Goal: Task Accomplishment & Management: Complete application form

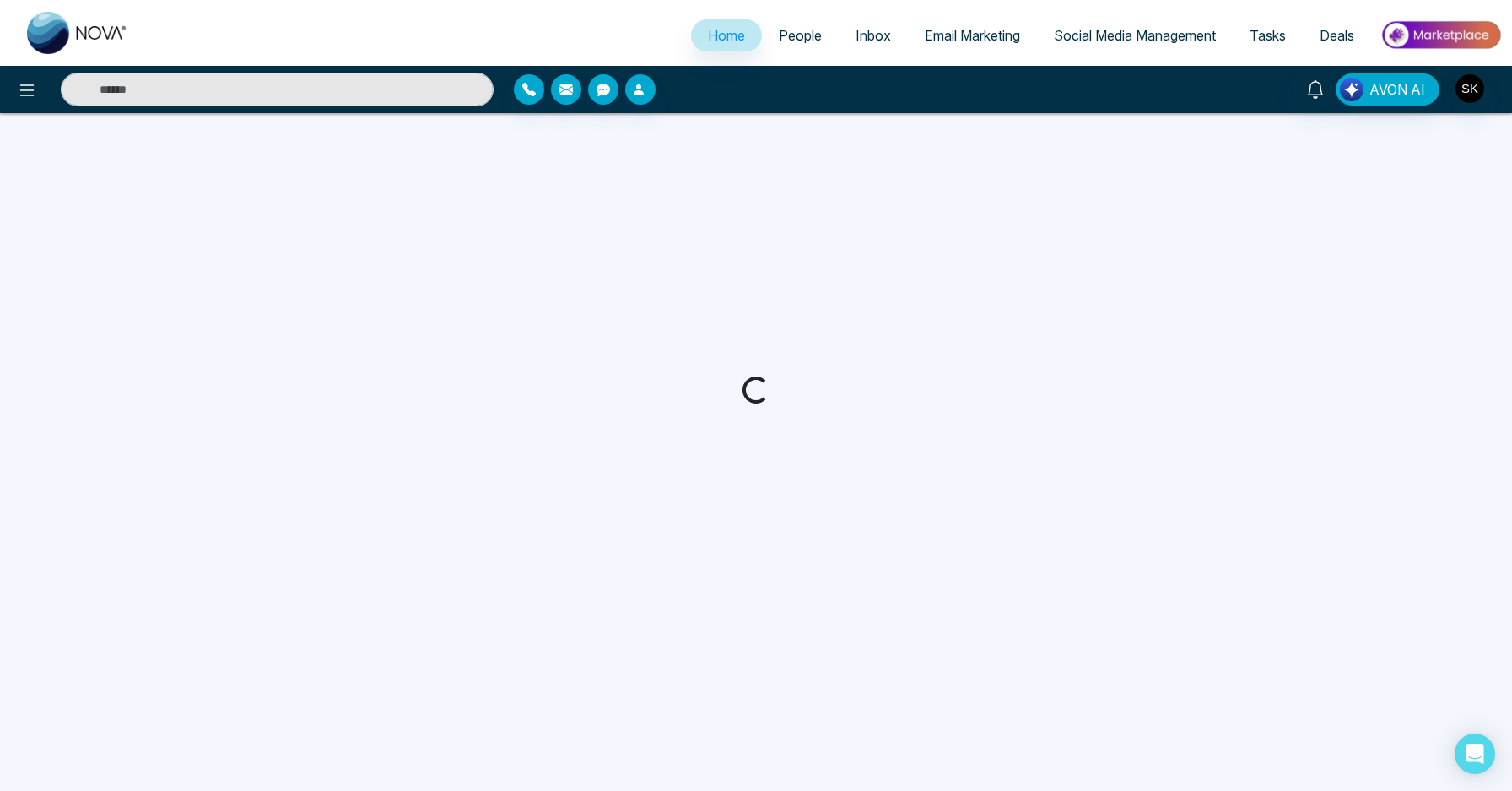
select select "*"
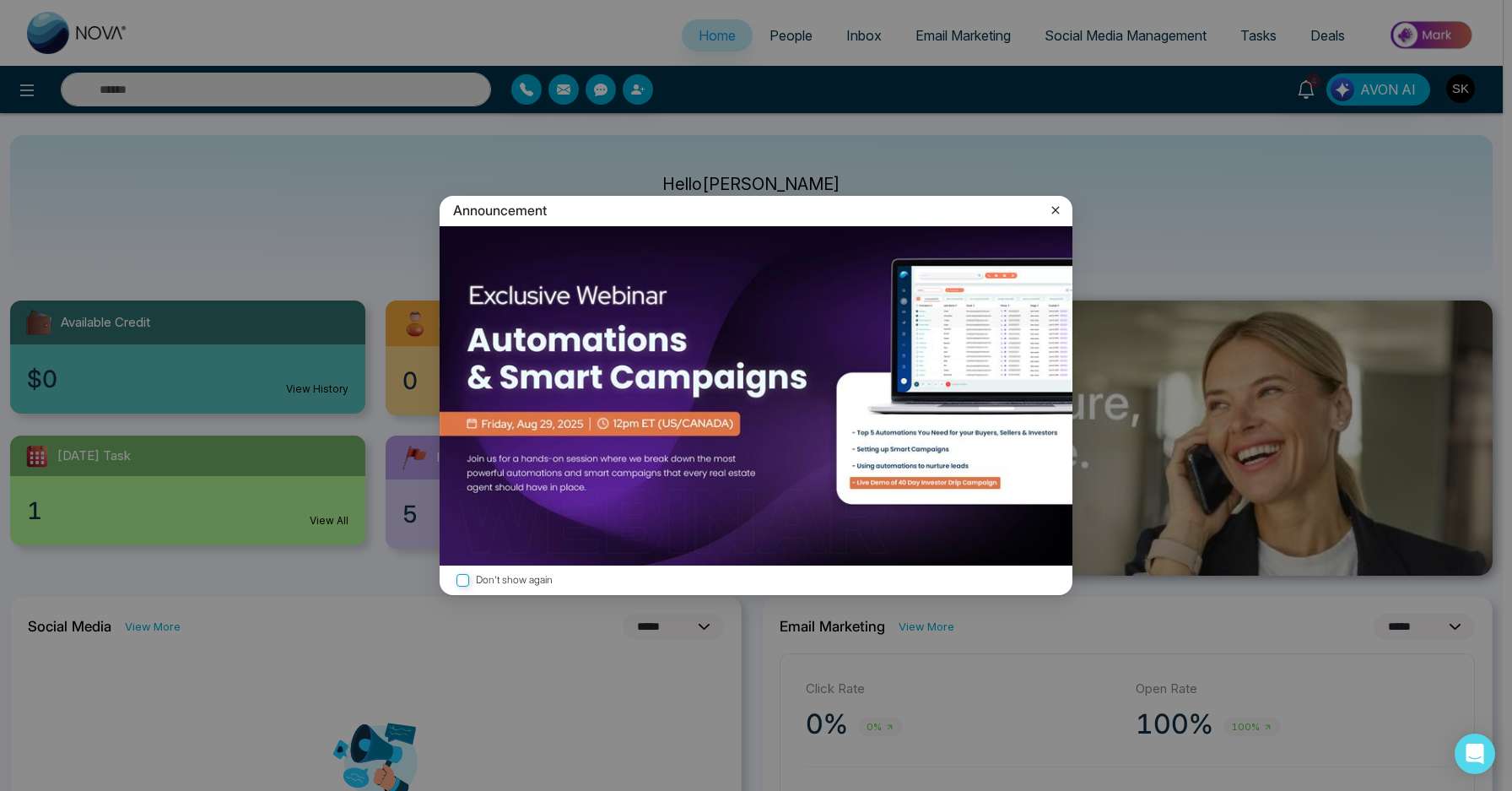
click at [1051, 210] on icon at bounding box center [1055, 210] width 17 height 17
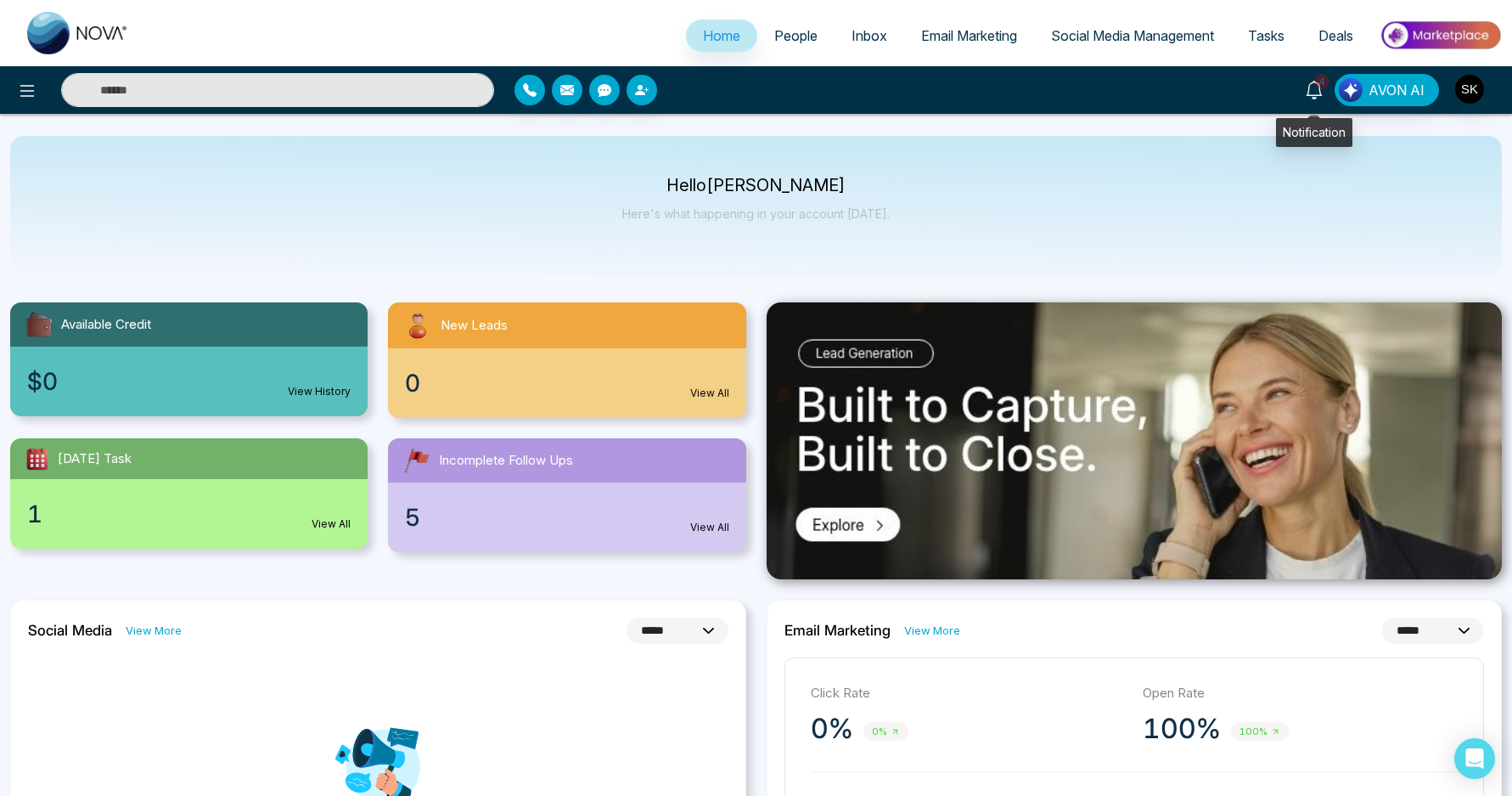
click at [1321, 89] on icon at bounding box center [1314, 90] width 16 height 19
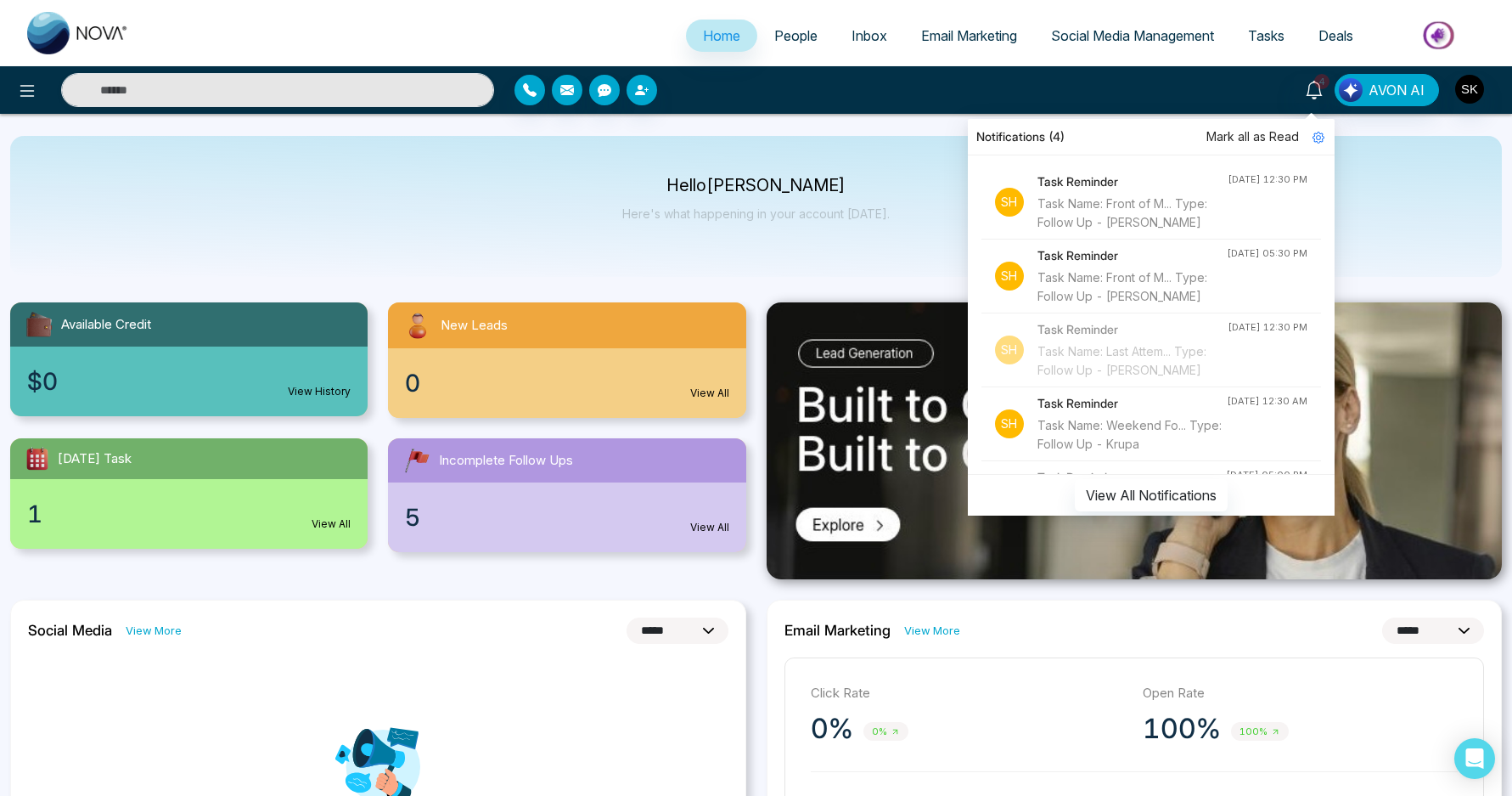
click at [1133, 216] on div "Task Name: Front of M... Type: Follow Up - [PERSON_NAME]" at bounding box center [1133, 213] width 191 height 38
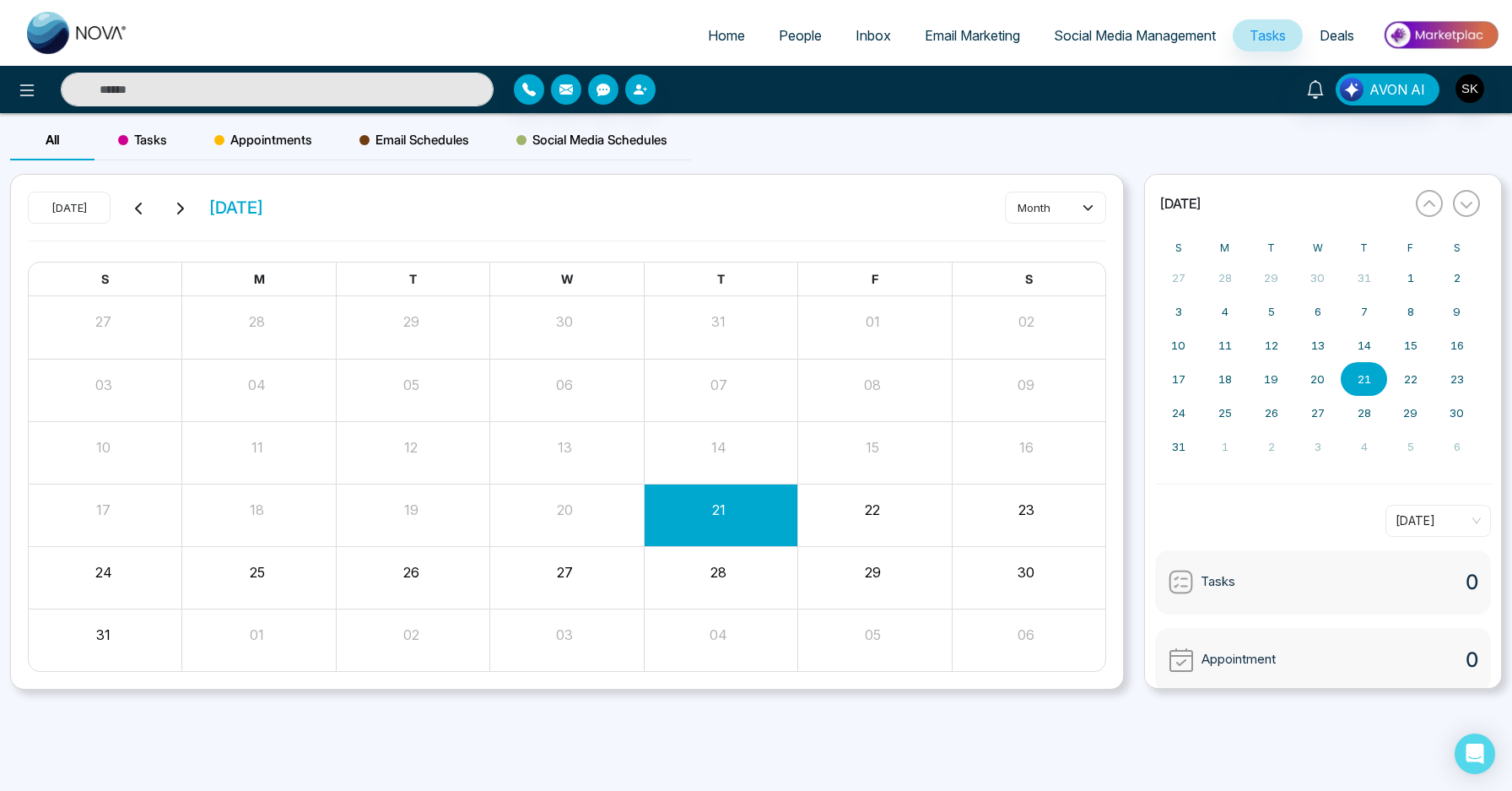
click at [365, 105] on input "text" at bounding box center [277, 89] width 432 height 34
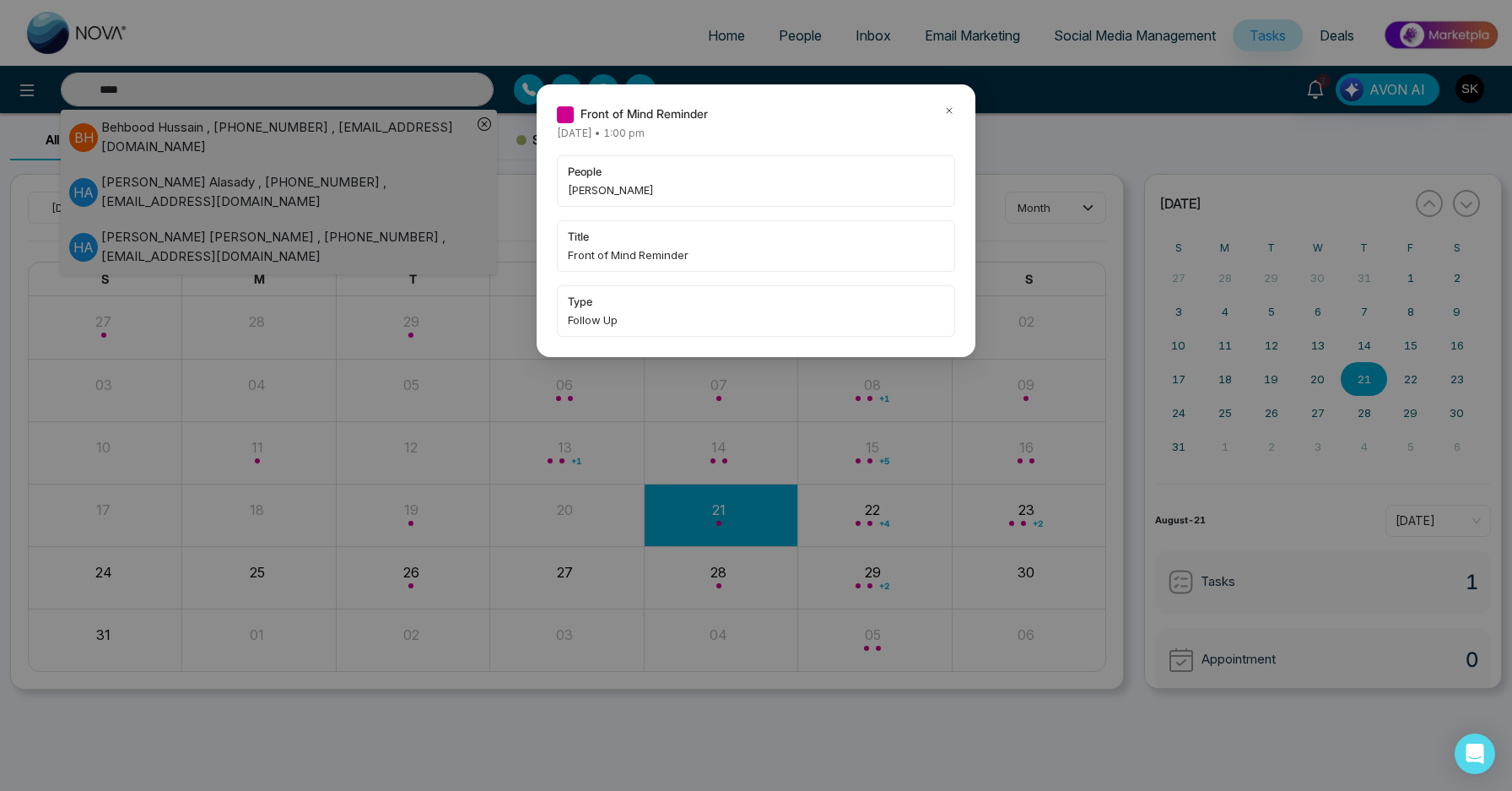
type input "****"
click at [950, 107] on icon at bounding box center [949, 111] width 12 height 12
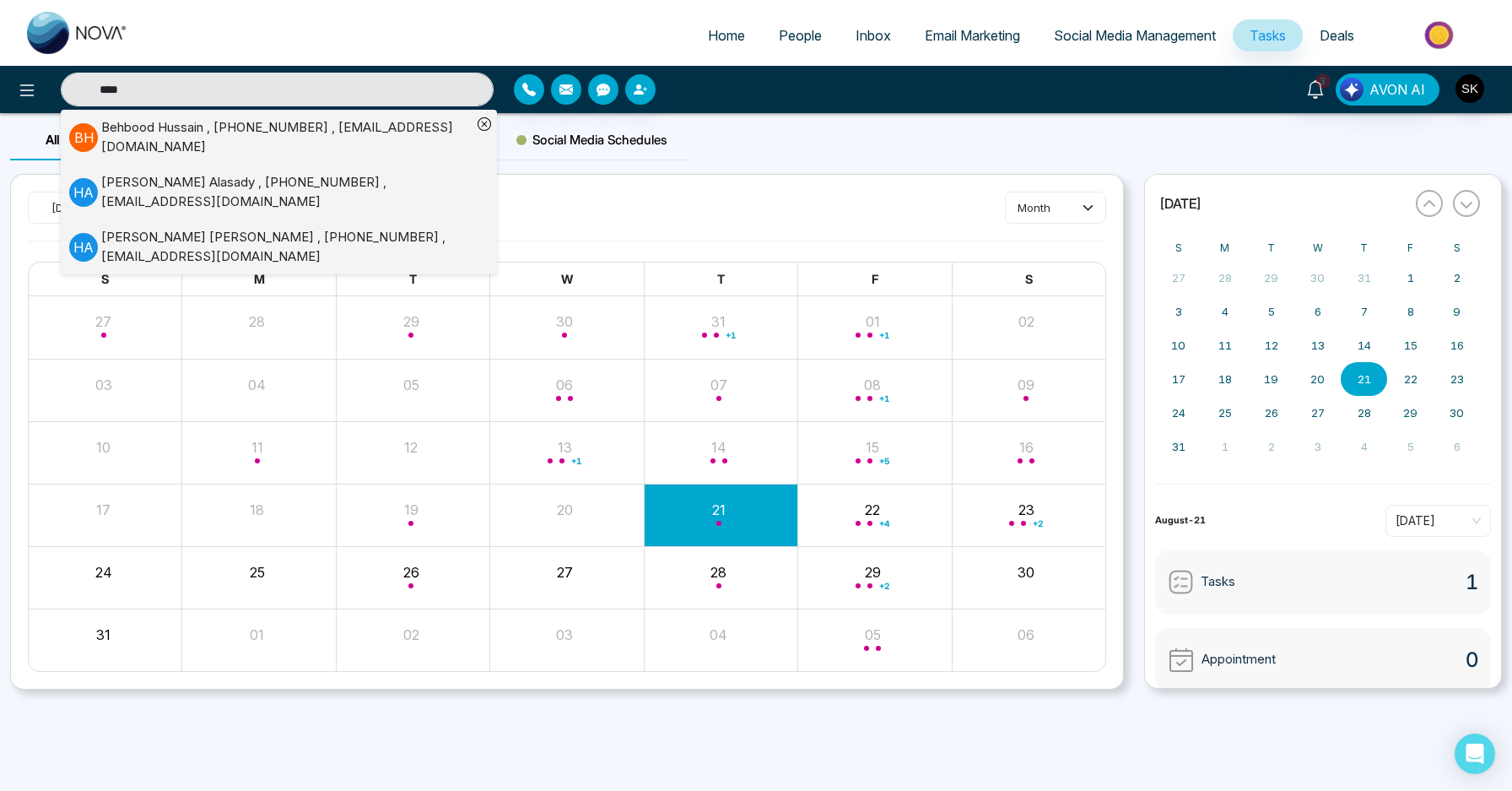
type input "****"
click at [308, 187] on div "[PERSON_NAME] , [PHONE_NUMBER] , [EMAIL_ADDRESS][DOMAIN_NAME]" at bounding box center [286, 191] width 370 height 38
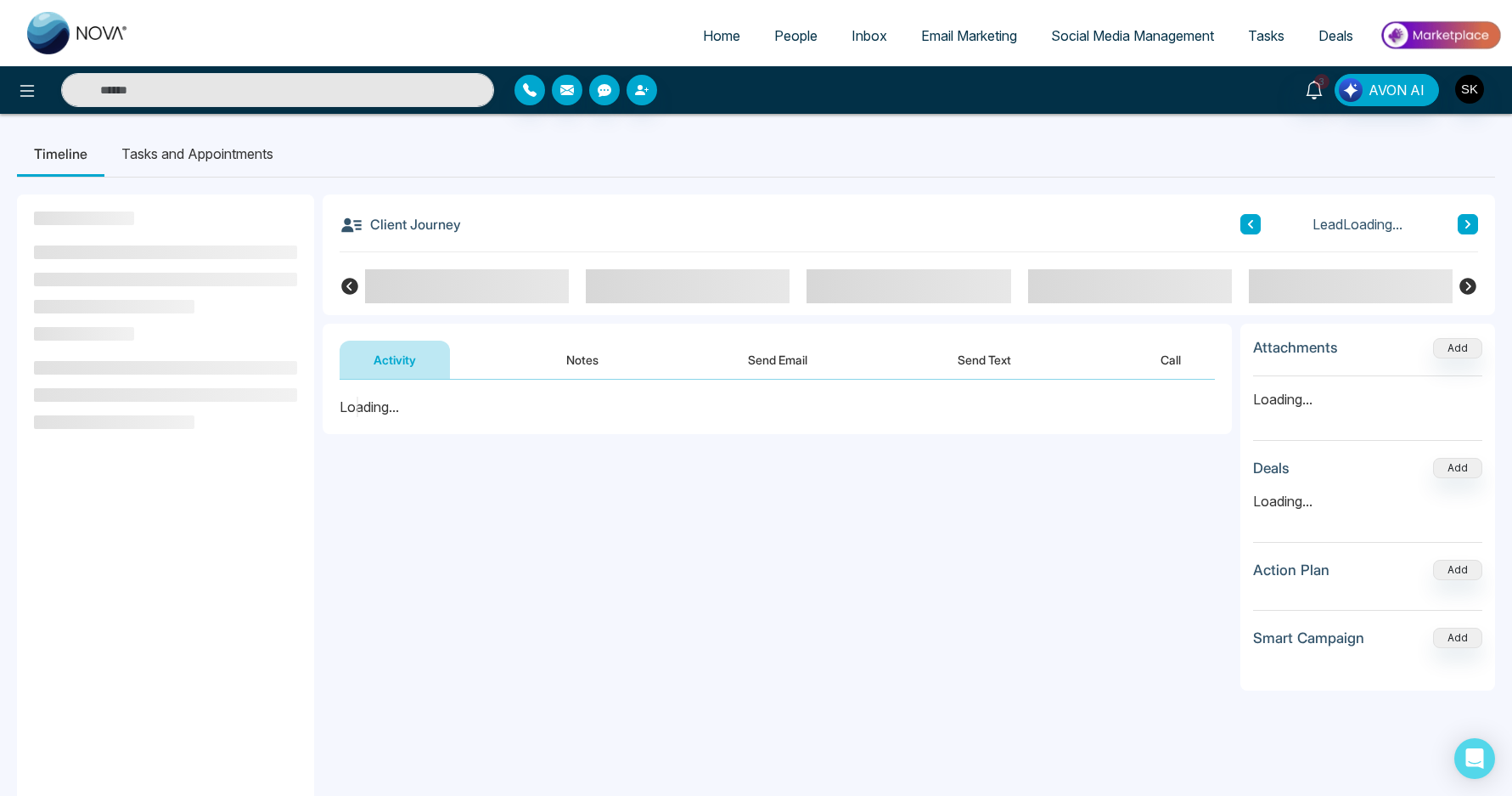
click at [545, 358] on button "Notes" at bounding box center [582, 360] width 100 height 38
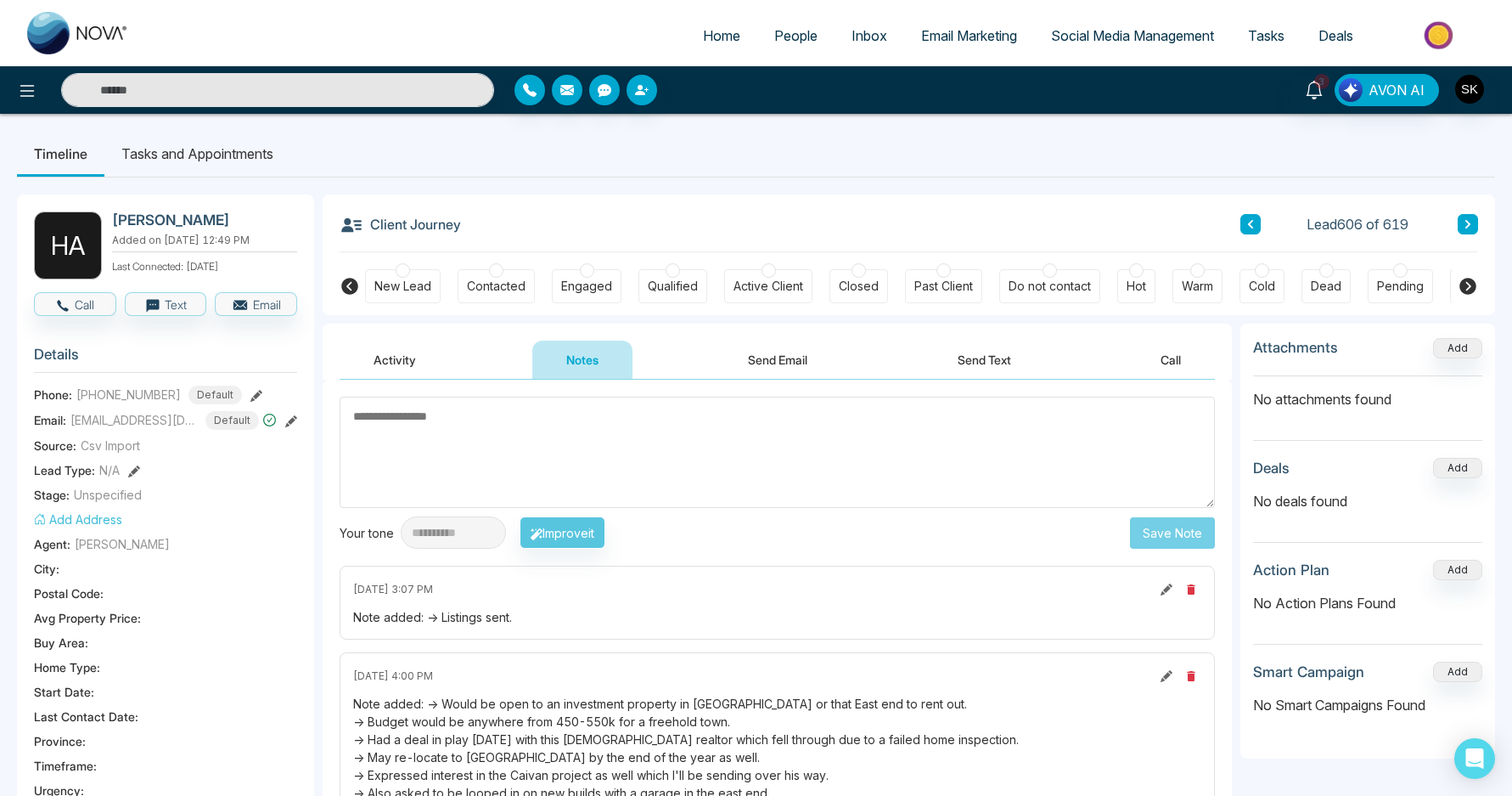
scroll to position [157, 0]
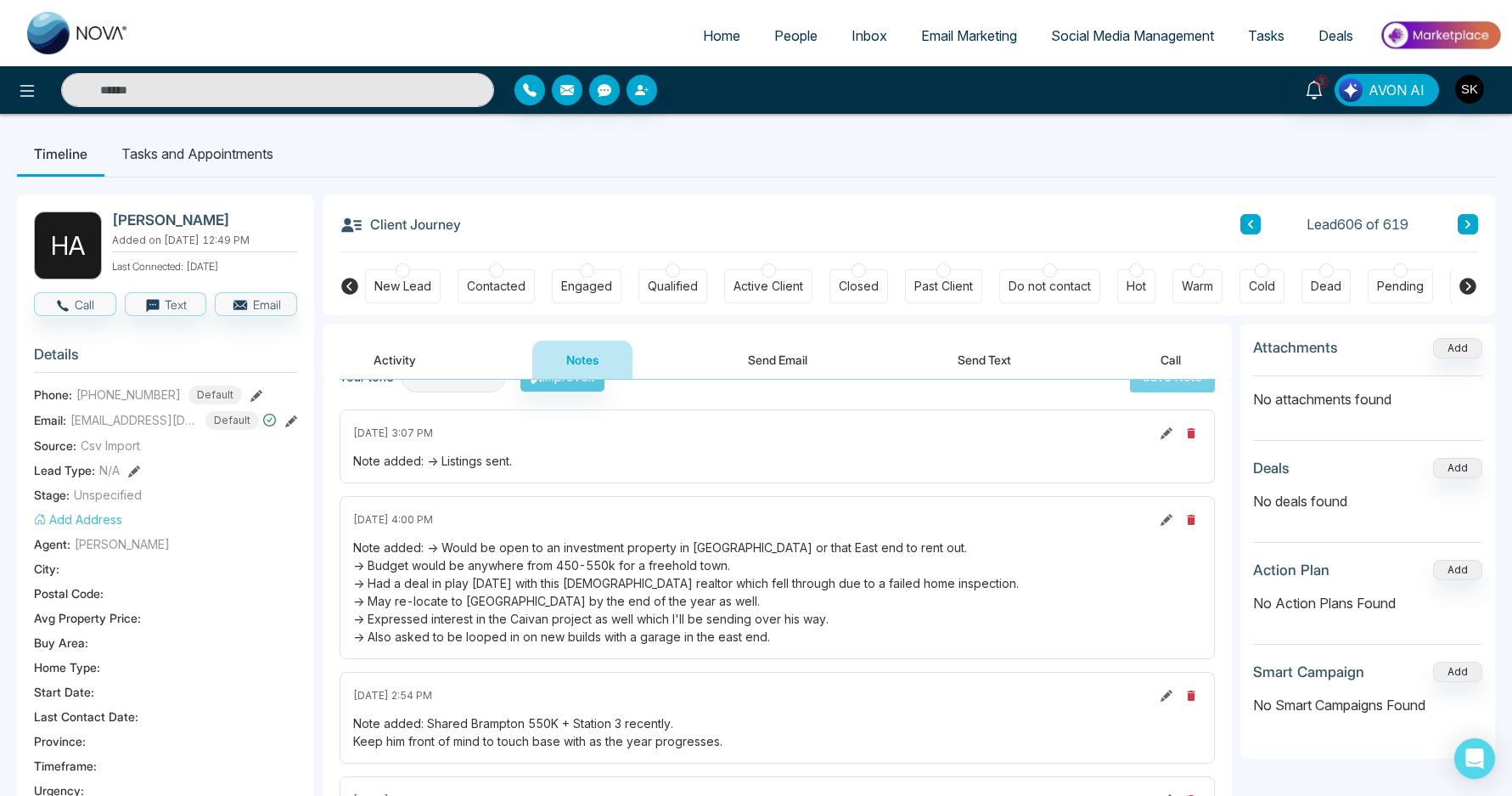
click at [648, 585] on div "Note added: -> Would be open to an investment property in [GEOGRAPHIC_DATA] or …" at bounding box center [777, 591] width 848 height 107
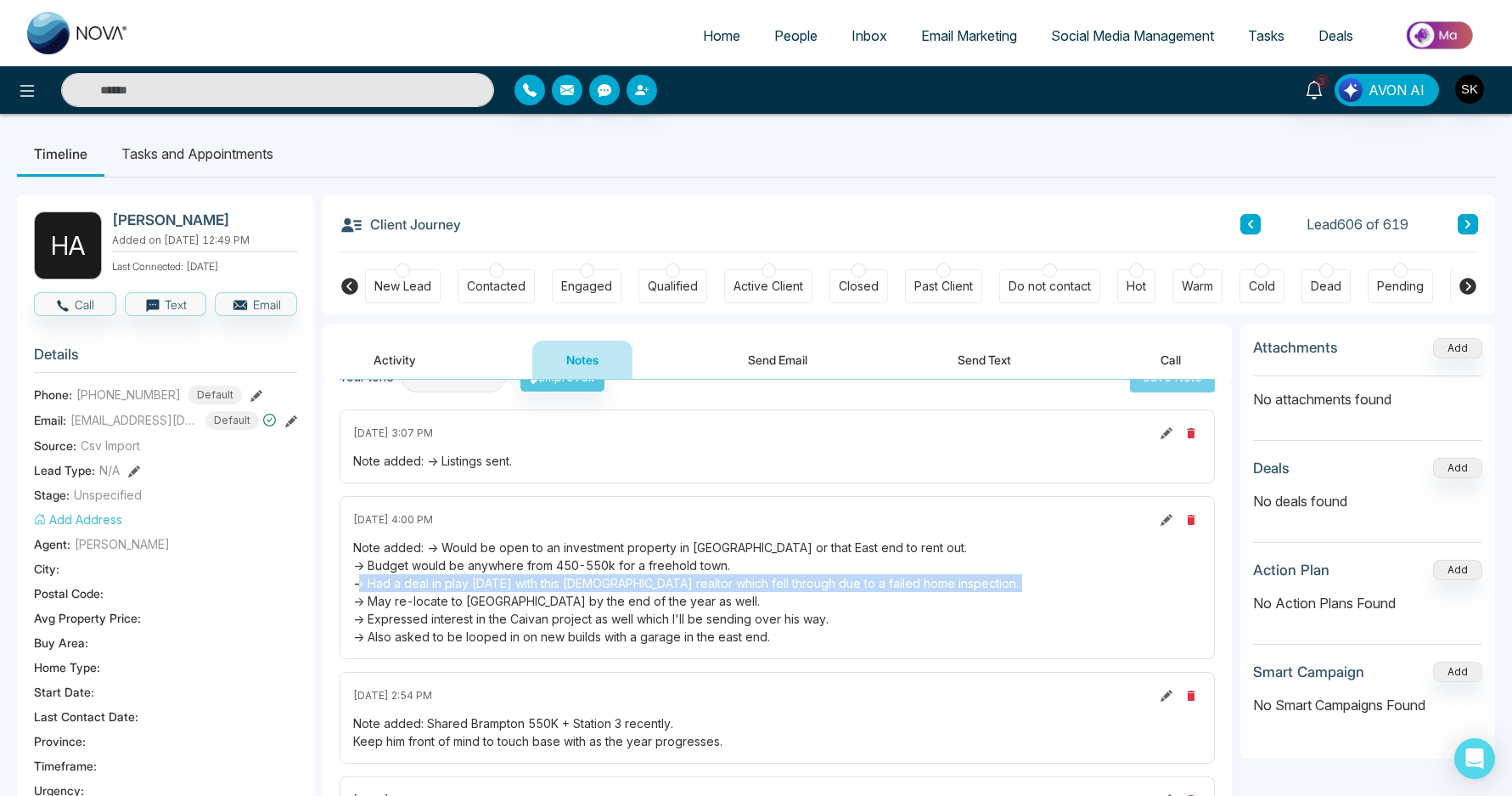
click at [648, 585] on div "Note added: -> Would be open to an investment property in [GEOGRAPHIC_DATA] or …" at bounding box center [777, 591] width 848 height 107
click at [287, 419] on icon at bounding box center [291, 421] width 12 height 12
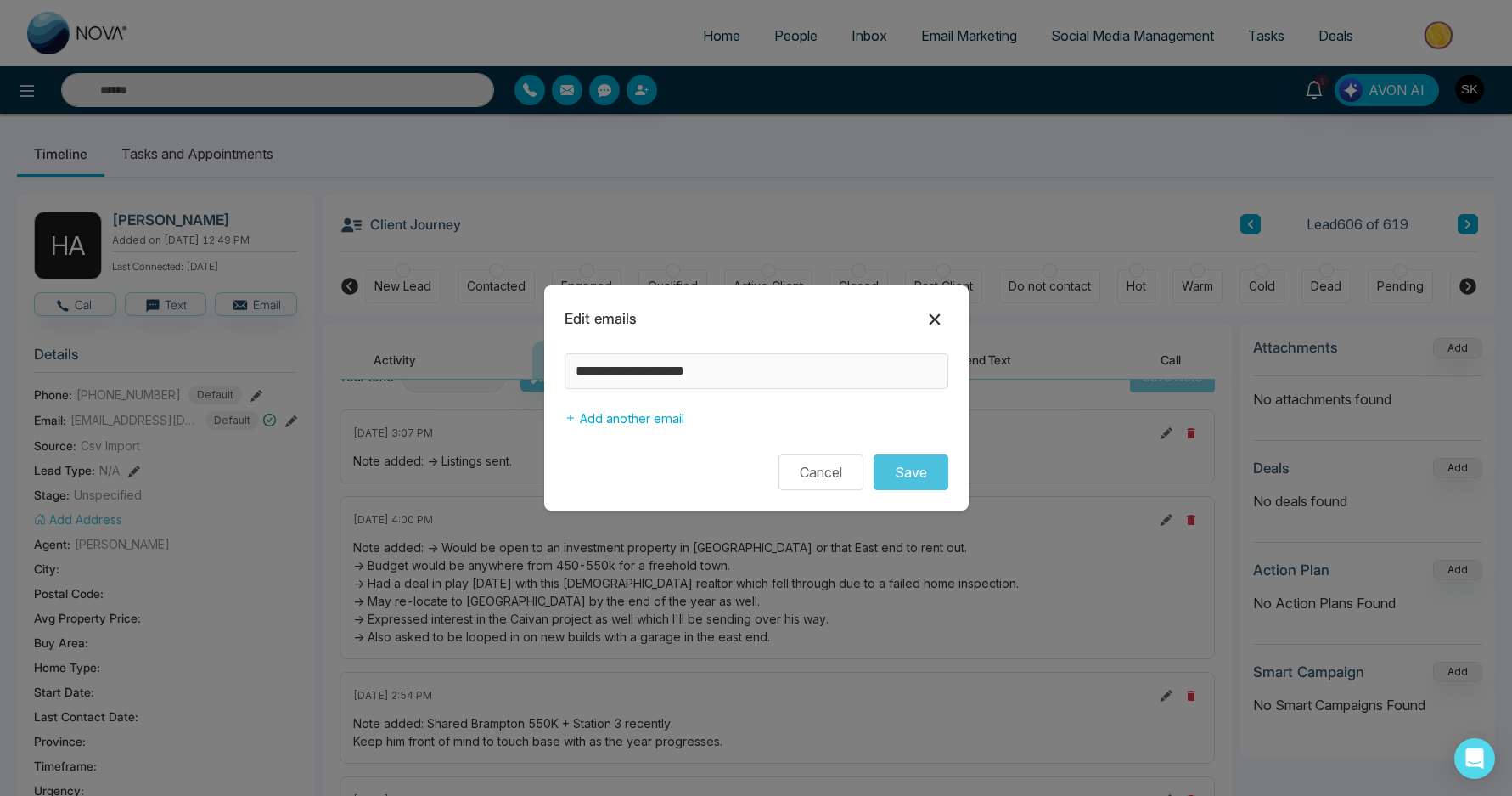
click at [928, 313] on icon at bounding box center [935, 319] width 21 height 21
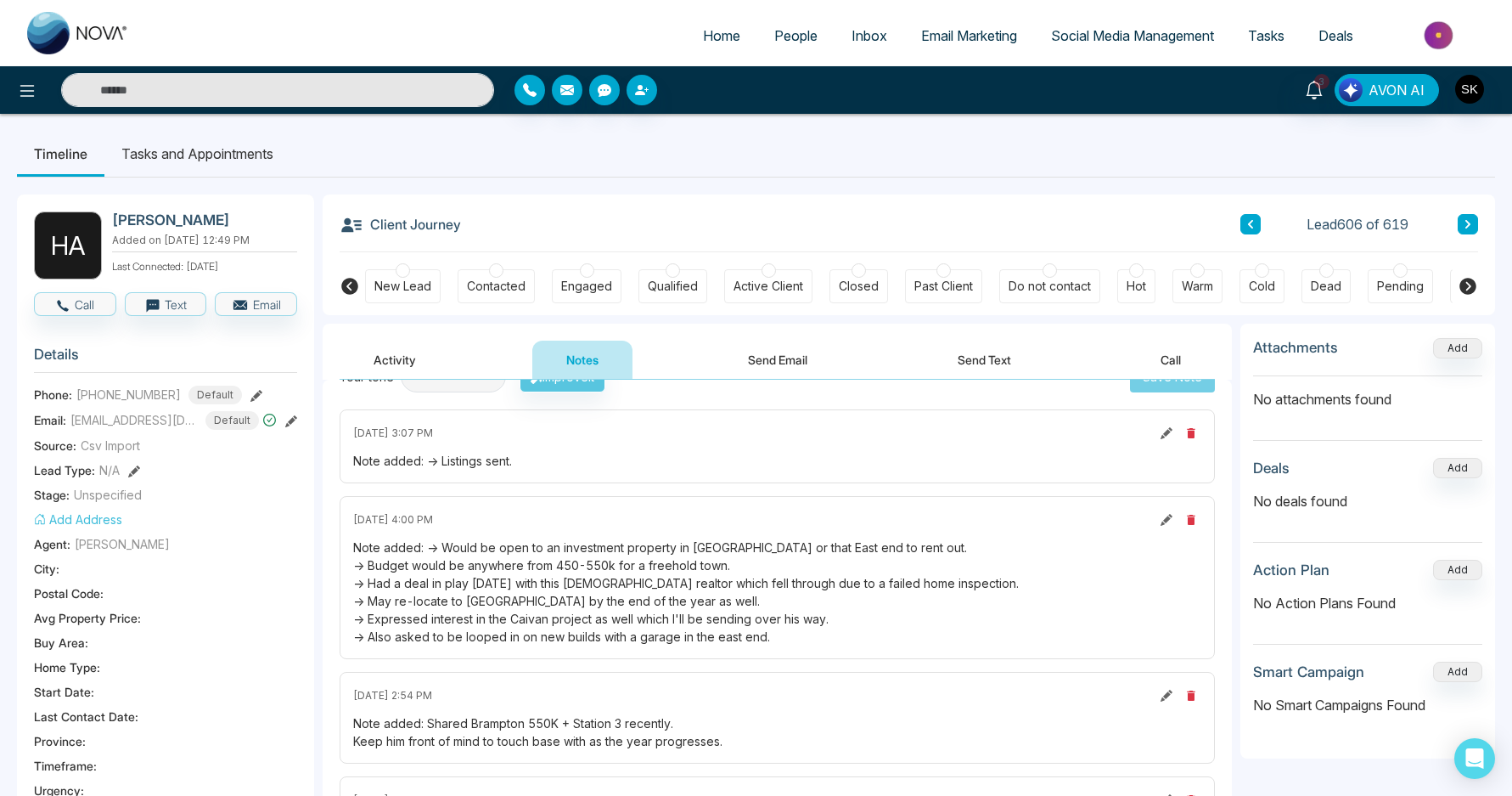
click at [423, 369] on button "Activity" at bounding box center [395, 360] width 110 height 38
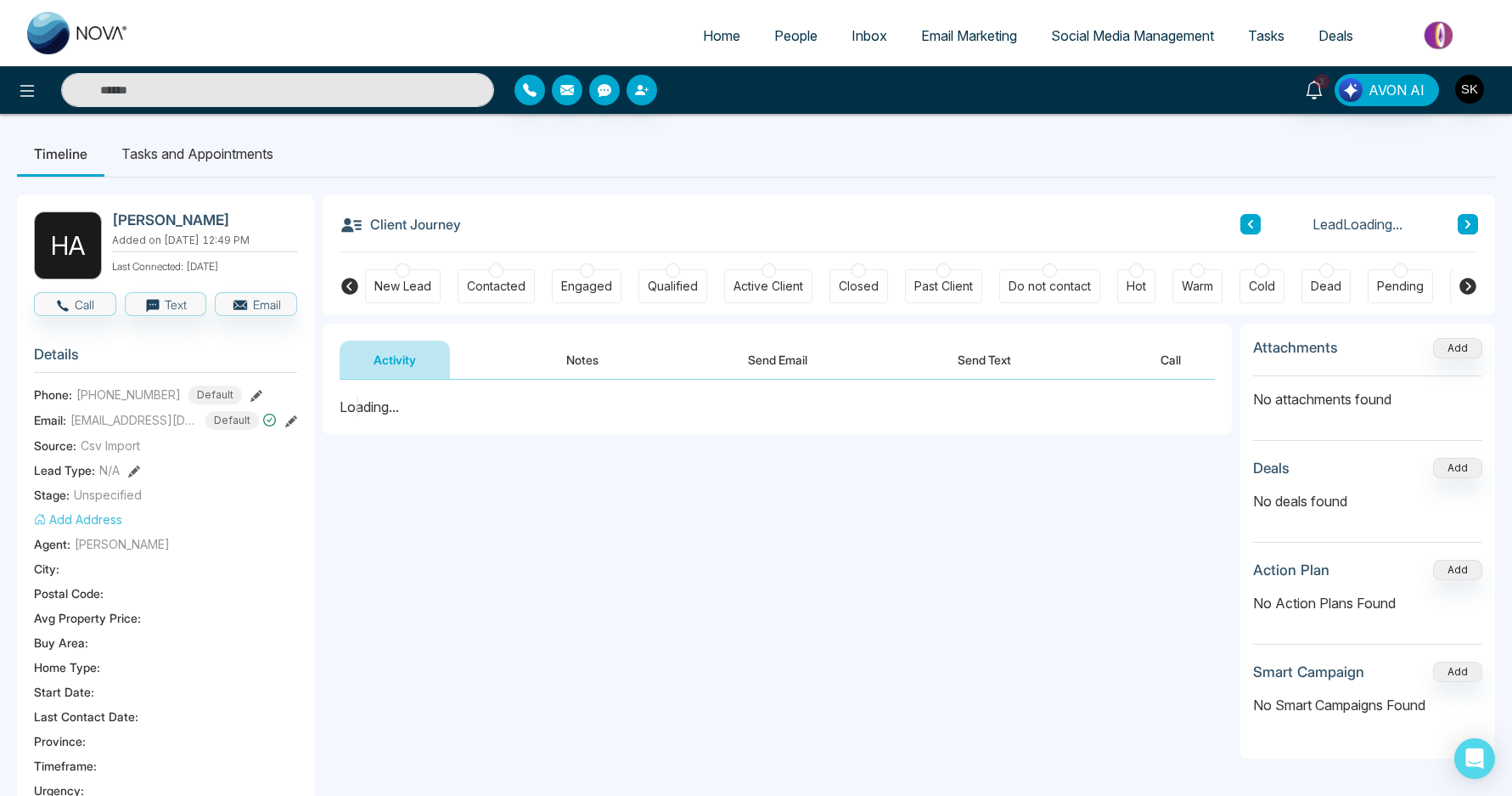
click at [581, 362] on button "Notes" at bounding box center [582, 360] width 100 height 38
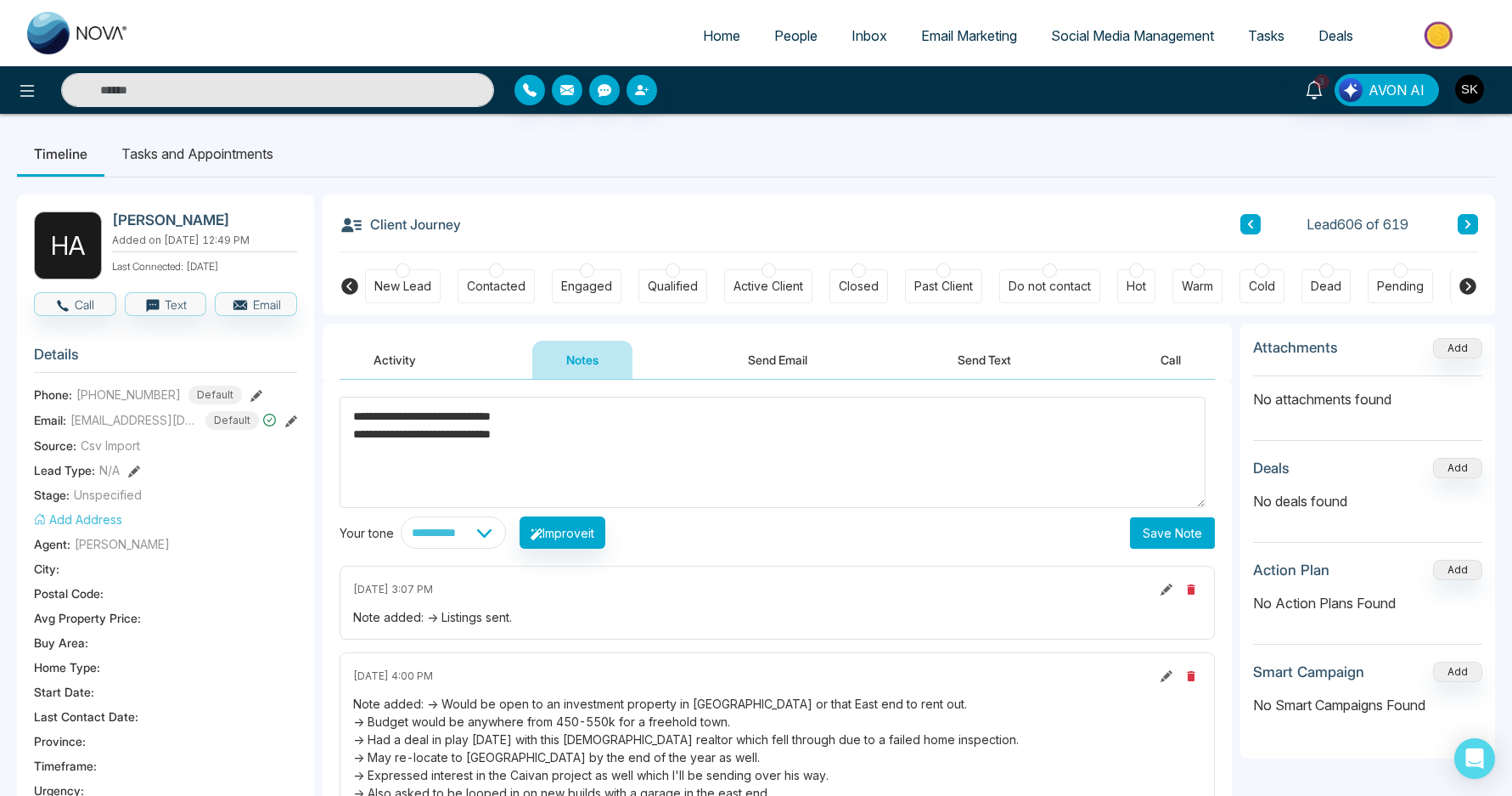
type textarea "**********"
click at [1175, 534] on button "Save Note" at bounding box center [1172, 533] width 85 height 31
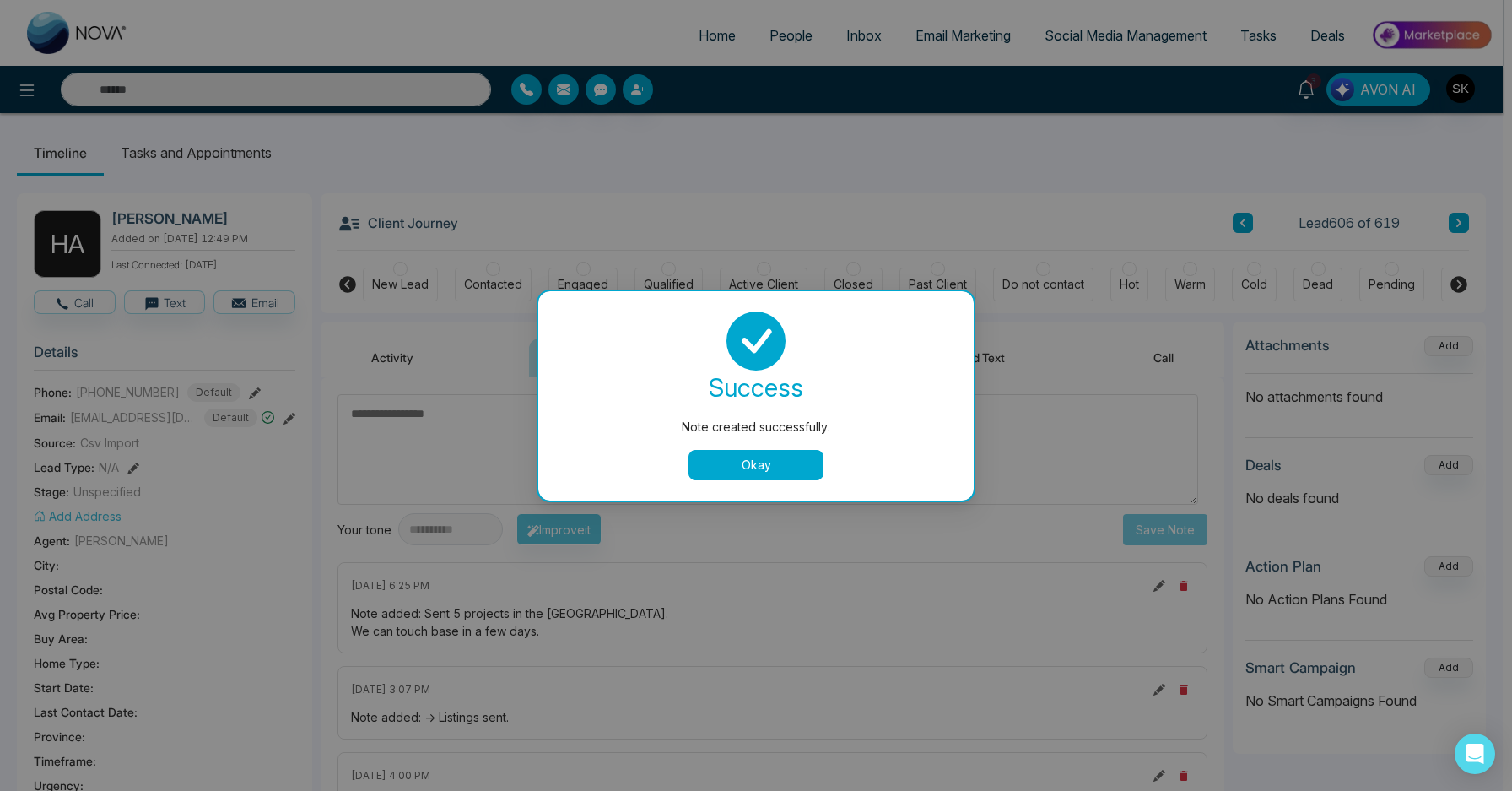
click at [739, 456] on button "Okay" at bounding box center [756, 464] width 135 height 30
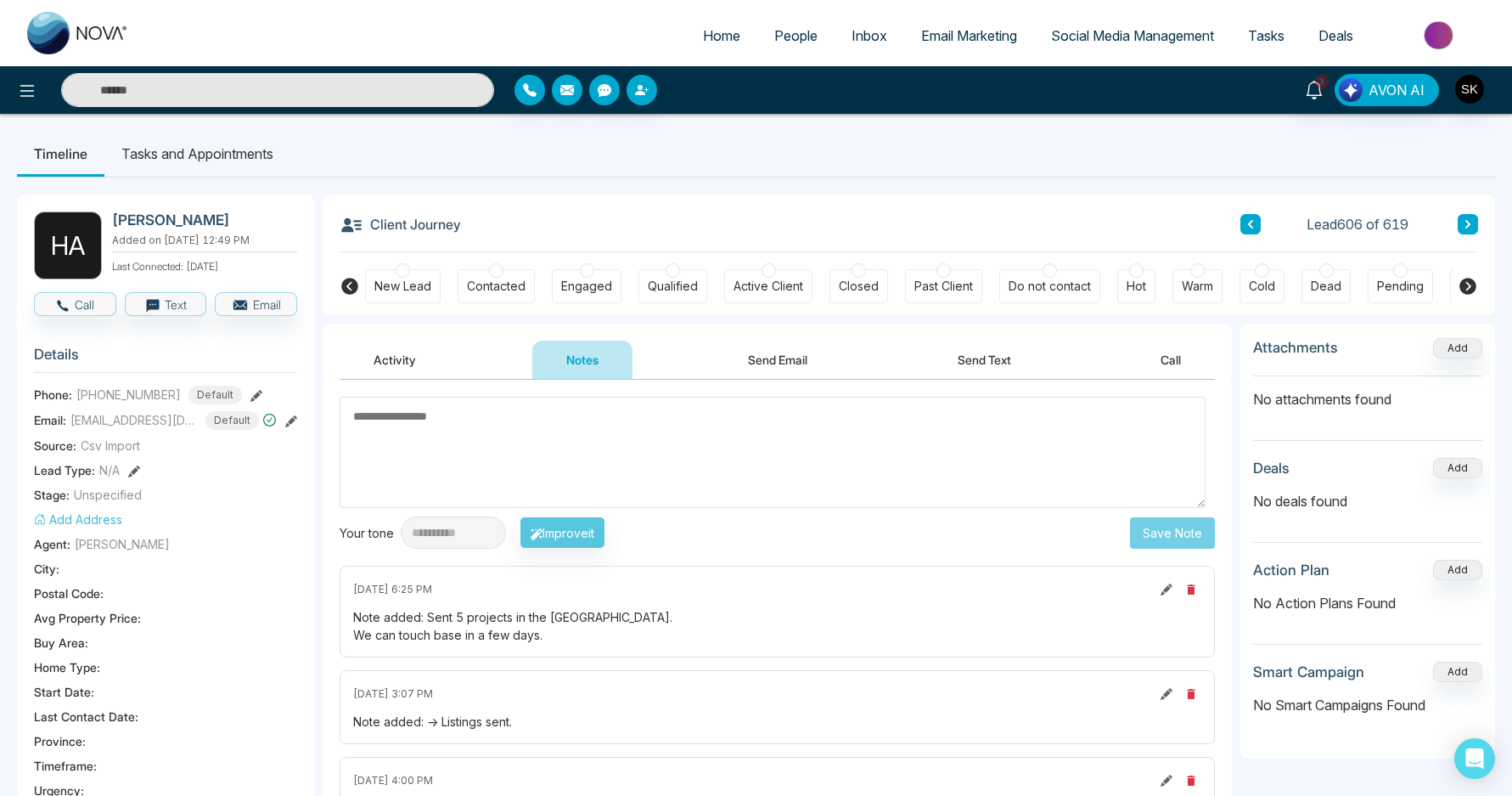
click at [193, 158] on li "Tasks and Appointments" at bounding box center [197, 154] width 186 height 46
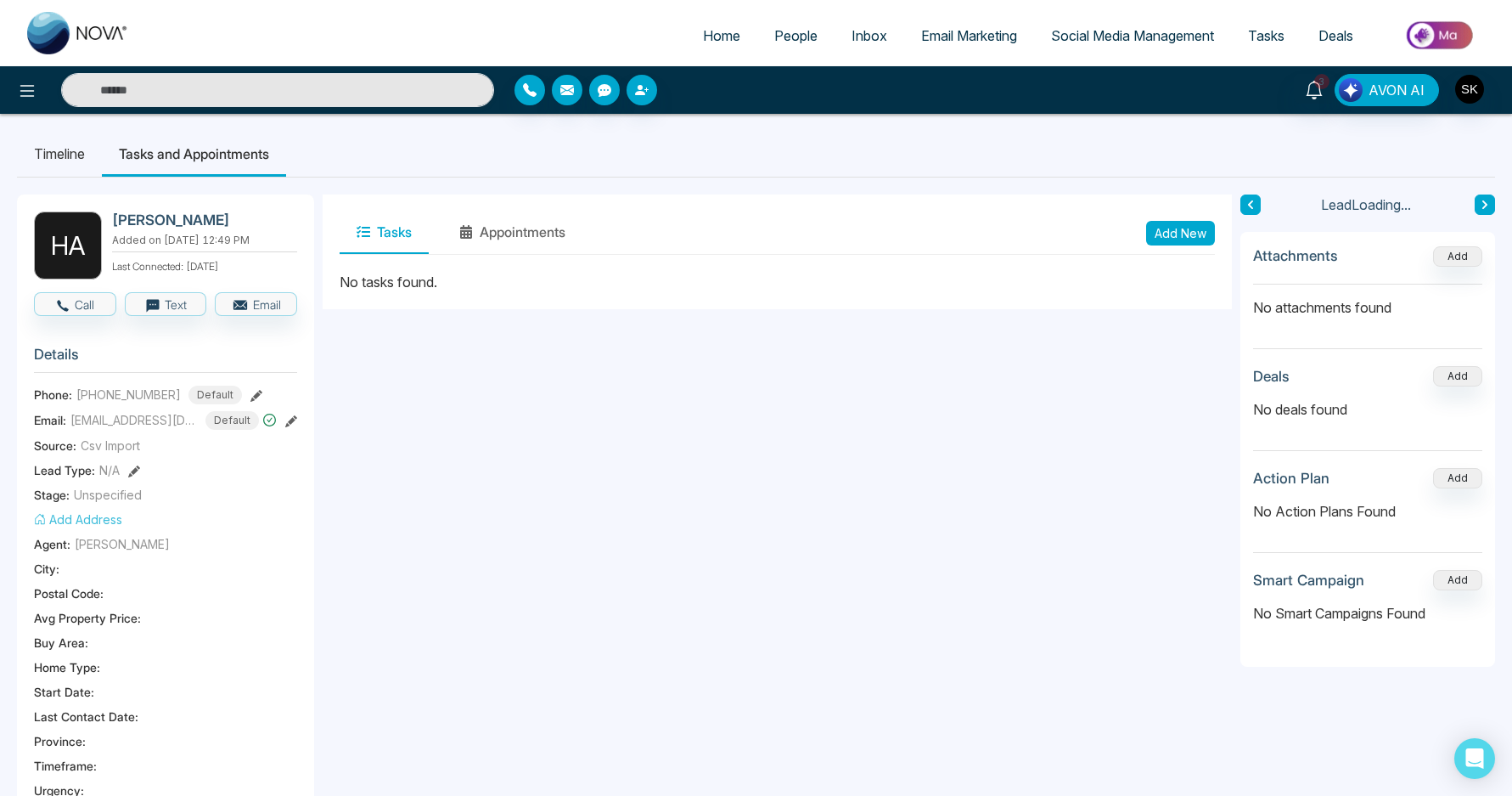
click at [1178, 226] on button "Add New" at bounding box center [1180, 233] width 69 height 25
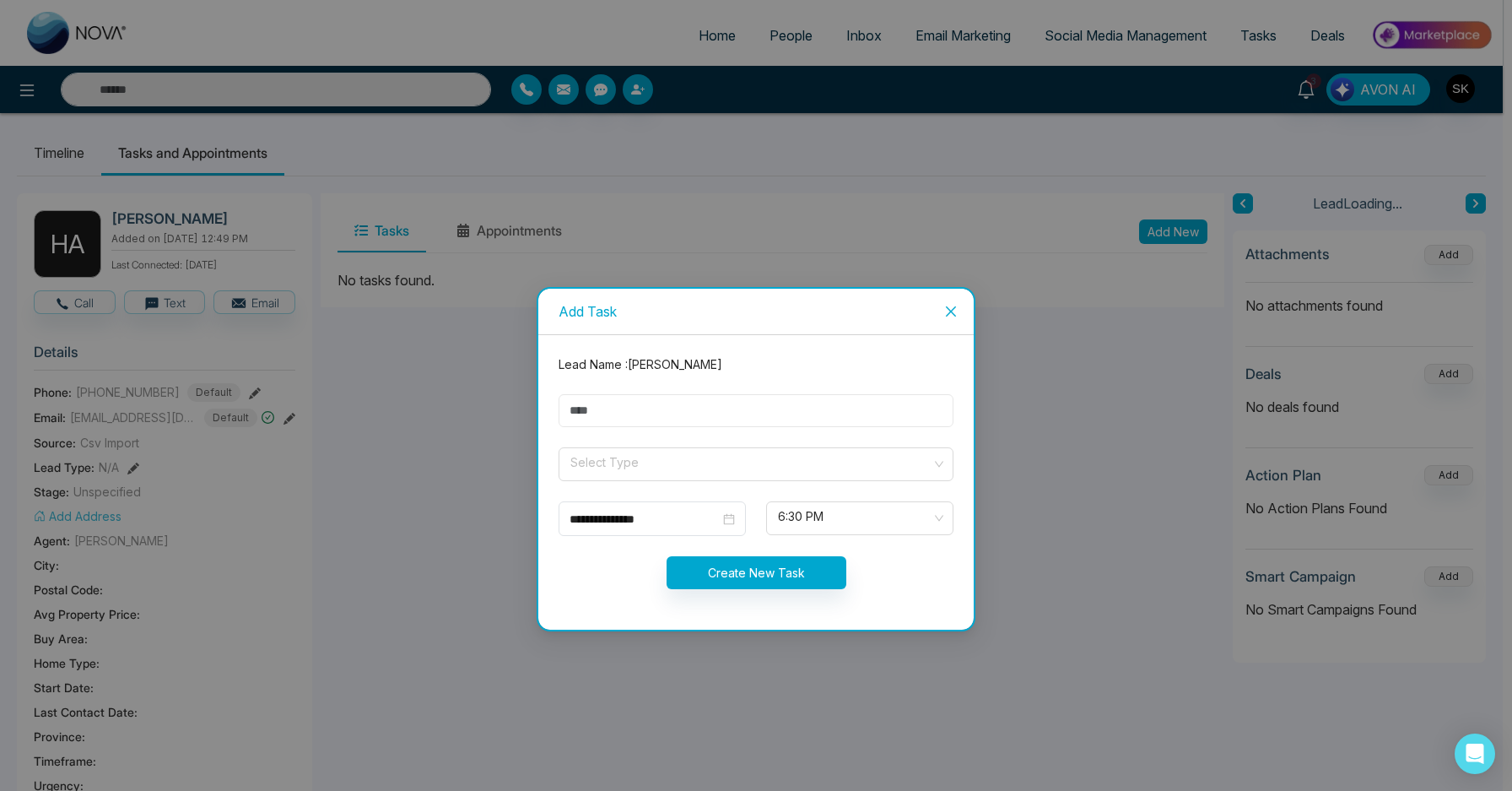
click at [659, 406] on input "text" at bounding box center [756, 410] width 395 height 33
type input "**********"
click at [649, 459] on input "search" at bounding box center [749, 461] width 363 height 25
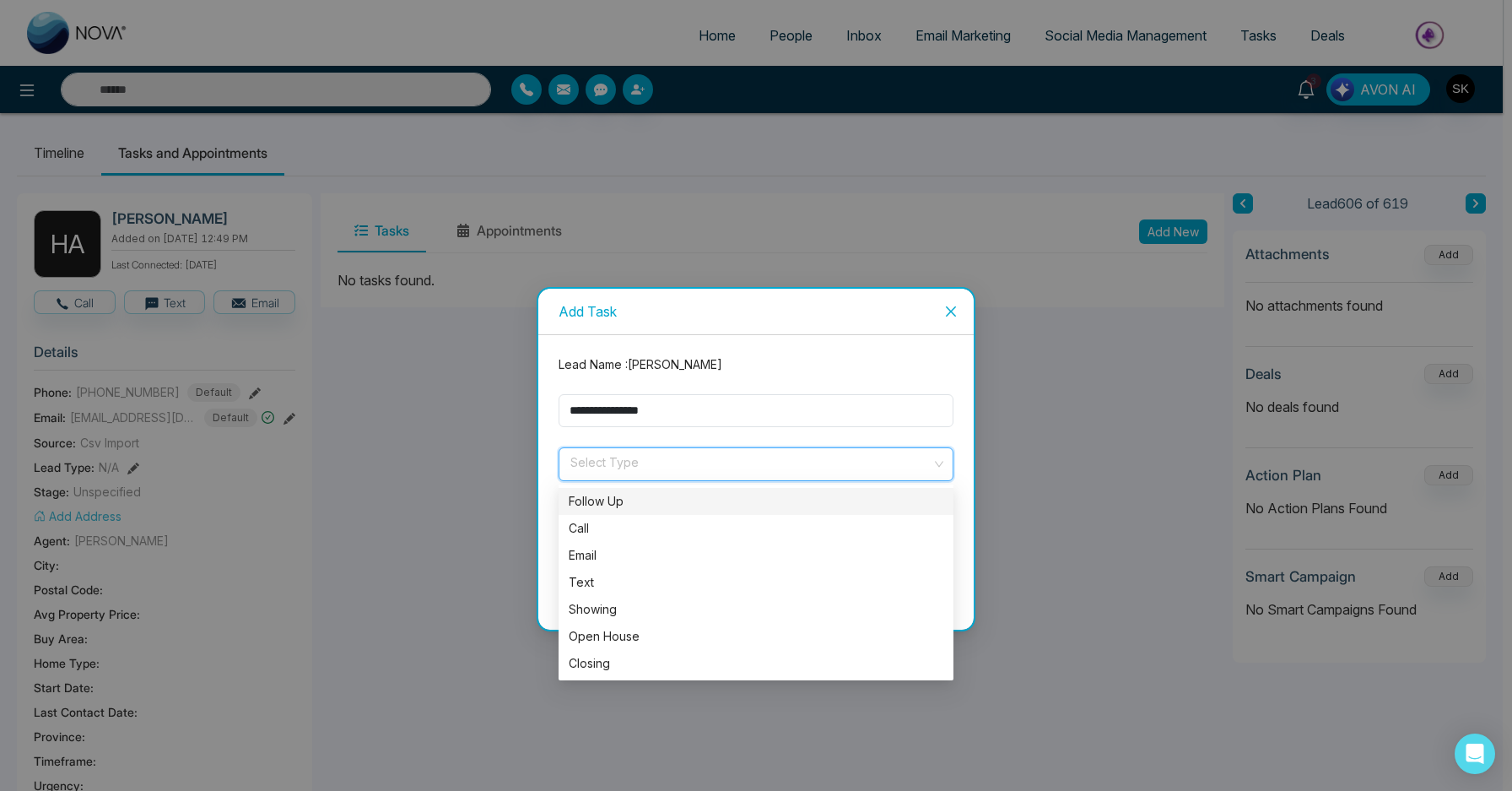
click at [620, 498] on div "Follow Up" at bounding box center [755, 501] width 374 height 19
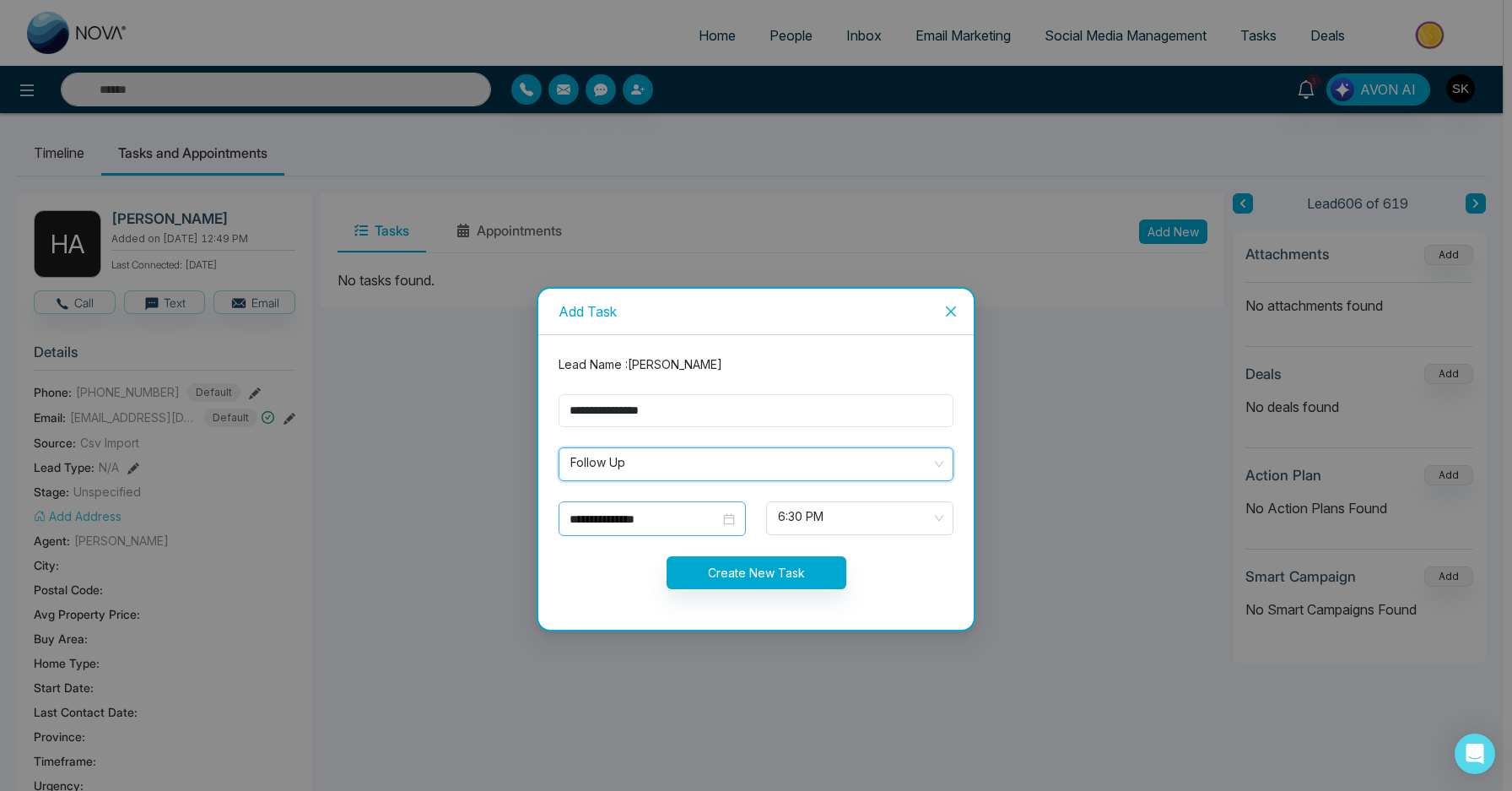
click at [617, 515] on input "**********" at bounding box center [644, 519] width 150 height 19
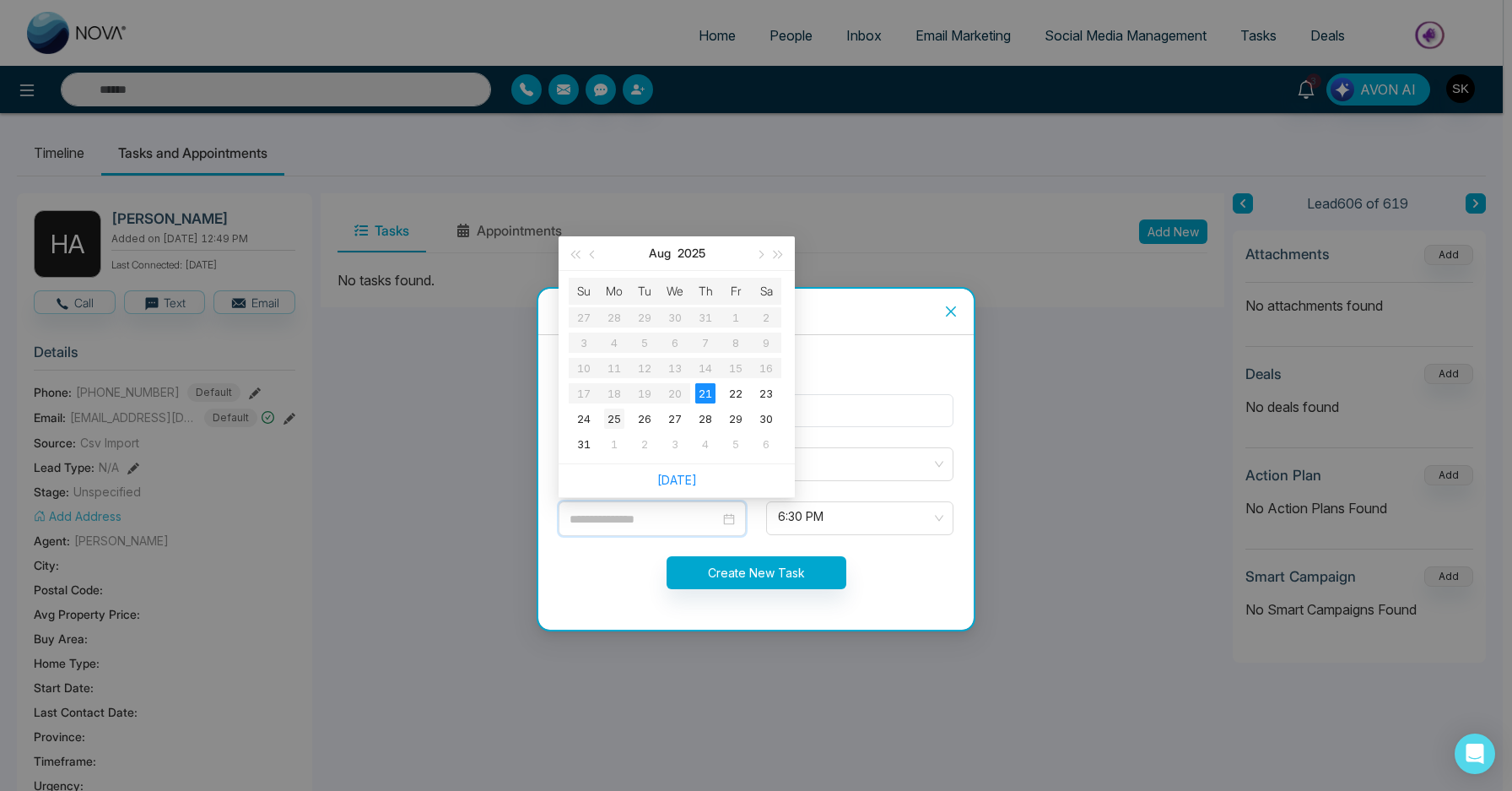
type input "**********"
click at [622, 414] on div "25" at bounding box center [614, 418] width 21 height 21
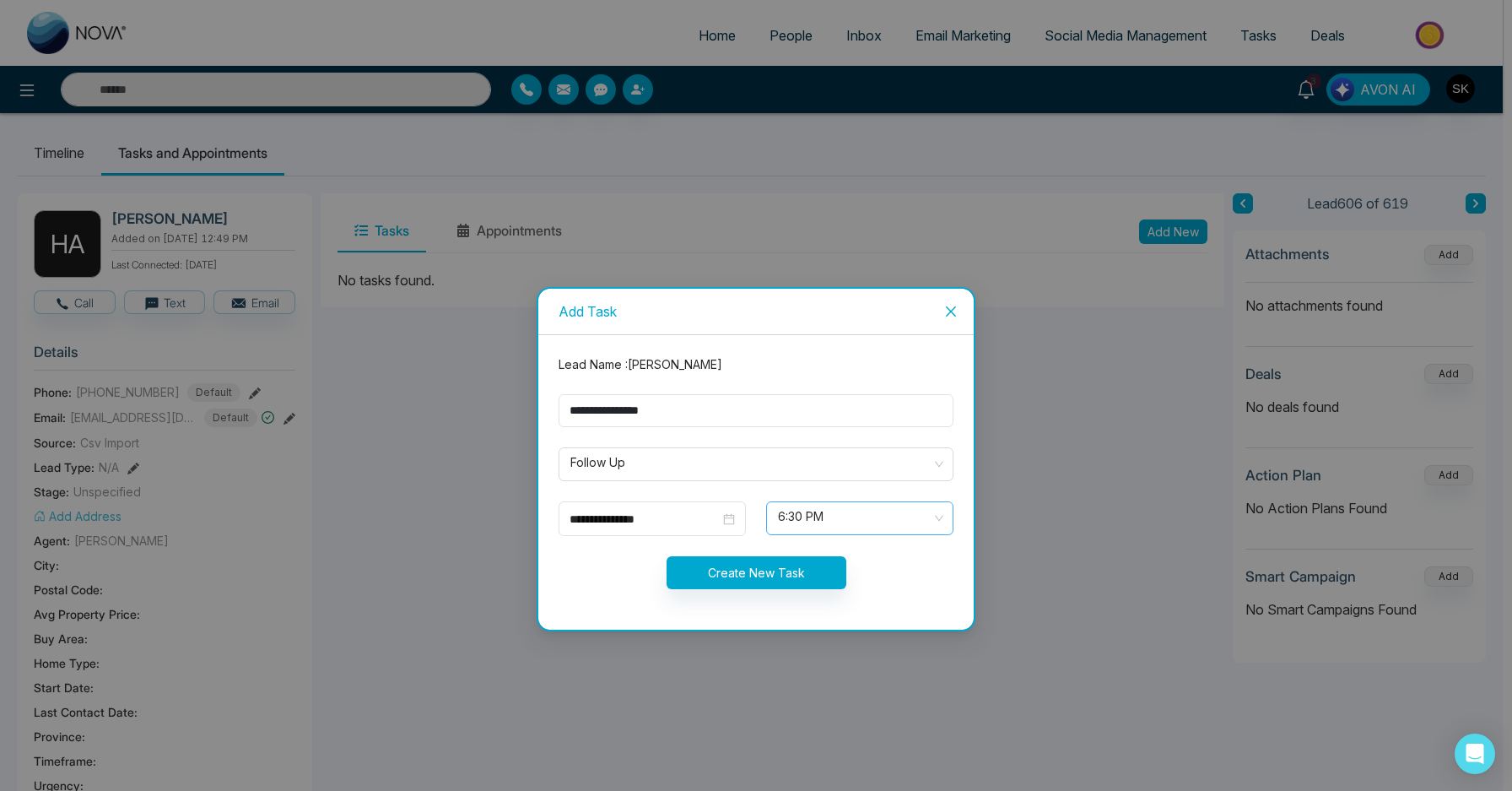
click at [821, 521] on span "6:30 PM" at bounding box center [859, 518] width 164 height 29
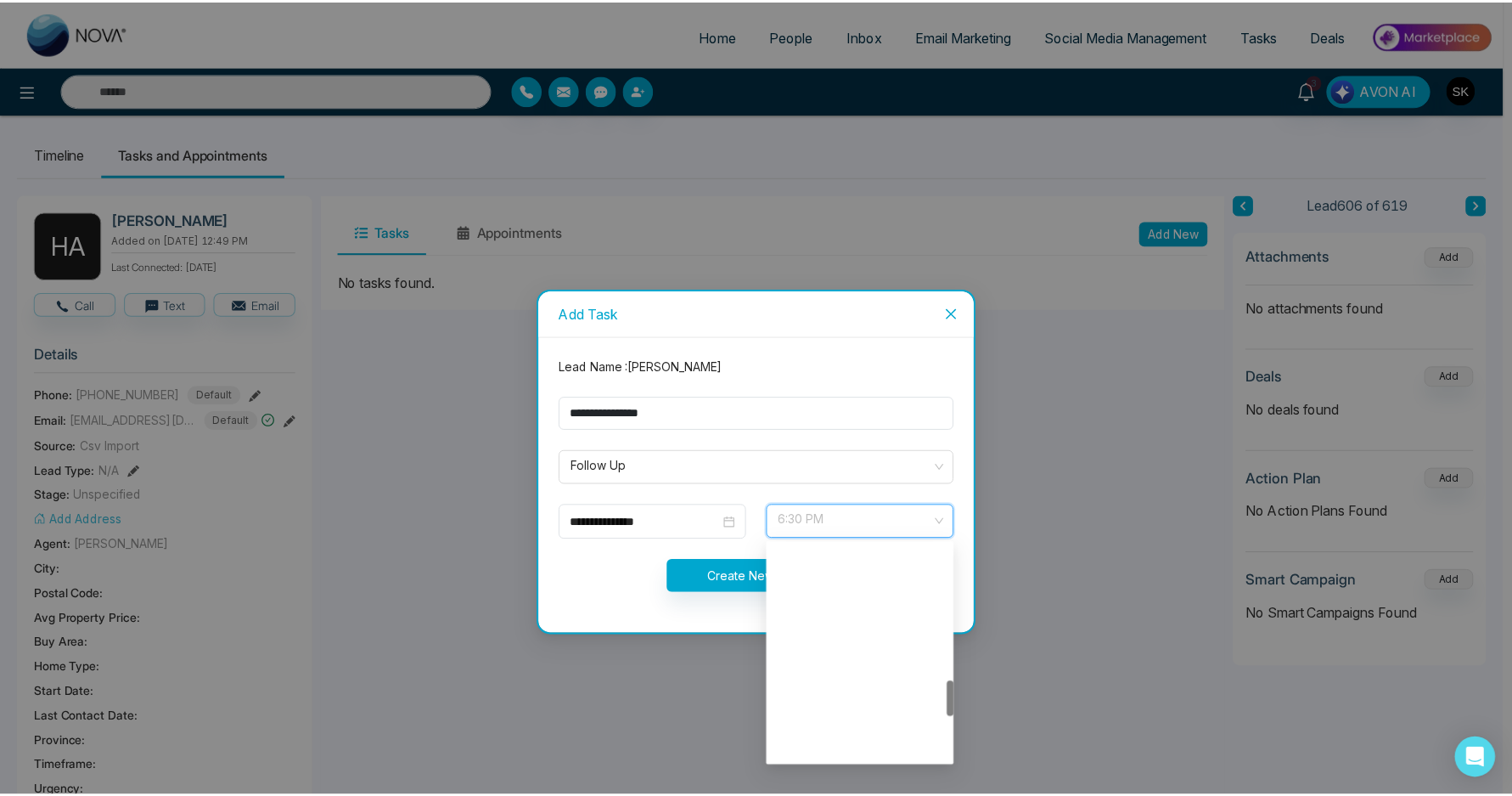
scroll to position [816, 0]
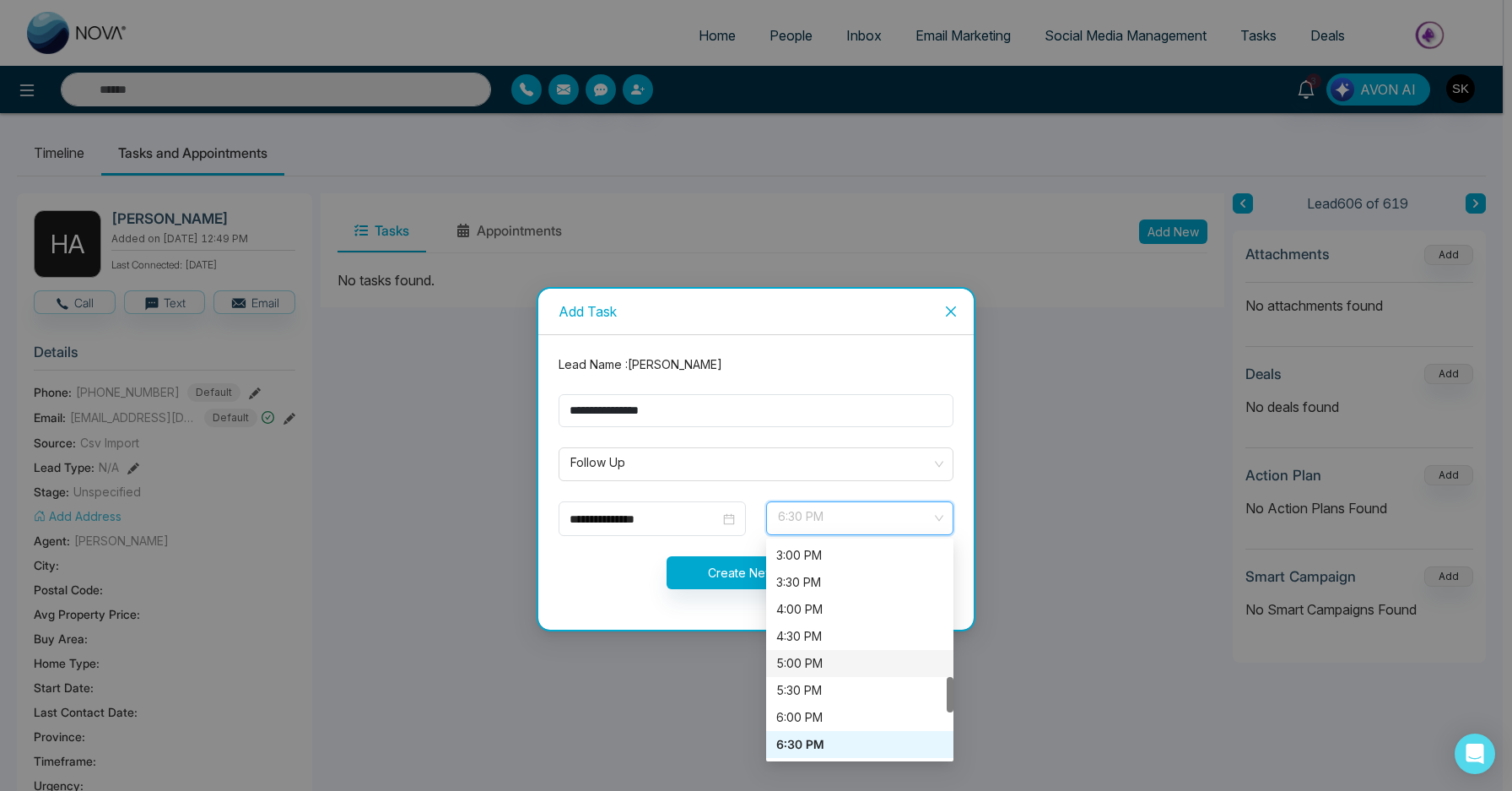
click at [813, 668] on div "5:00 PM" at bounding box center [860, 663] width 167 height 19
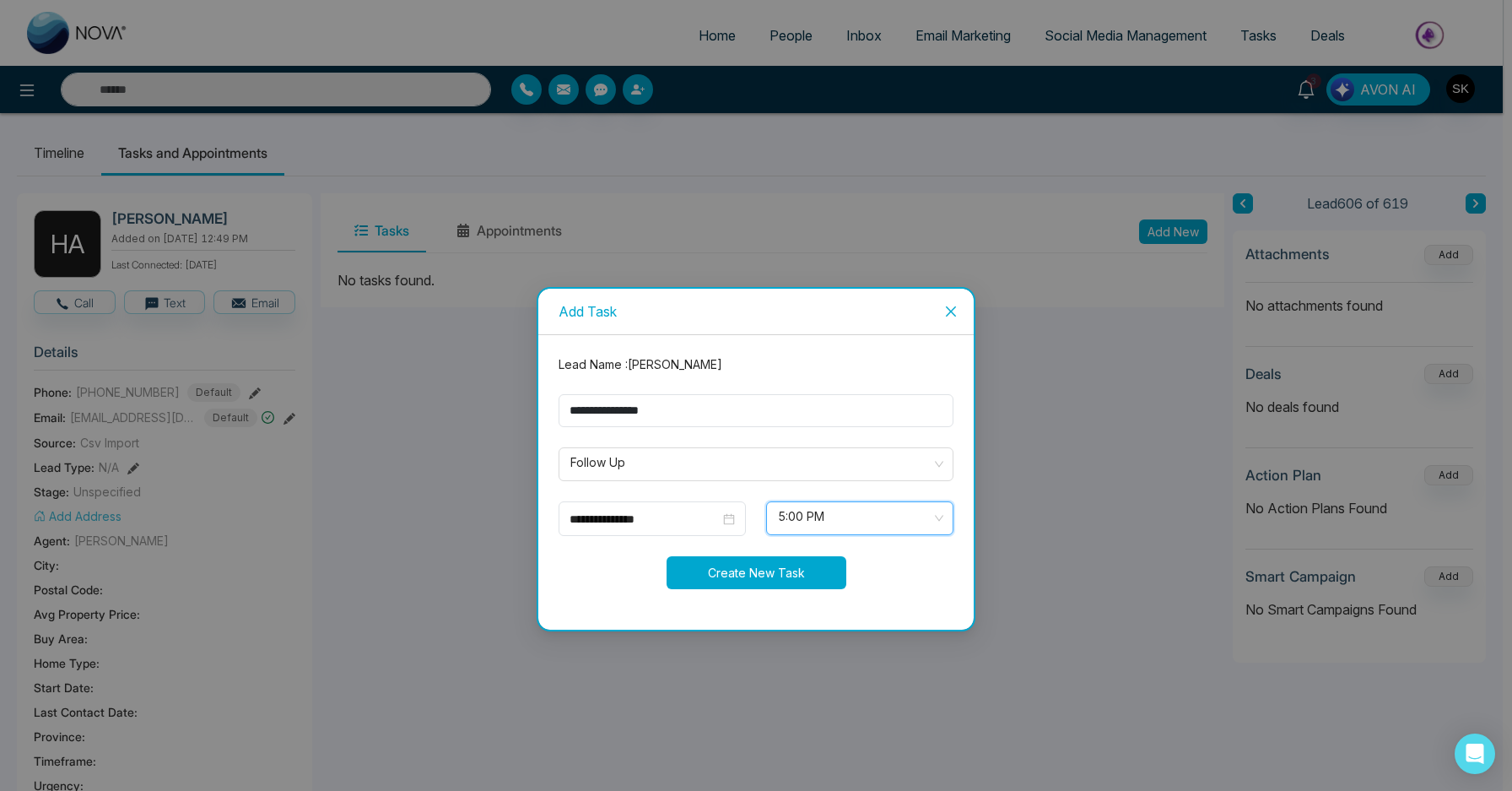
click at [761, 568] on button "Create New Task" at bounding box center [757, 572] width 180 height 33
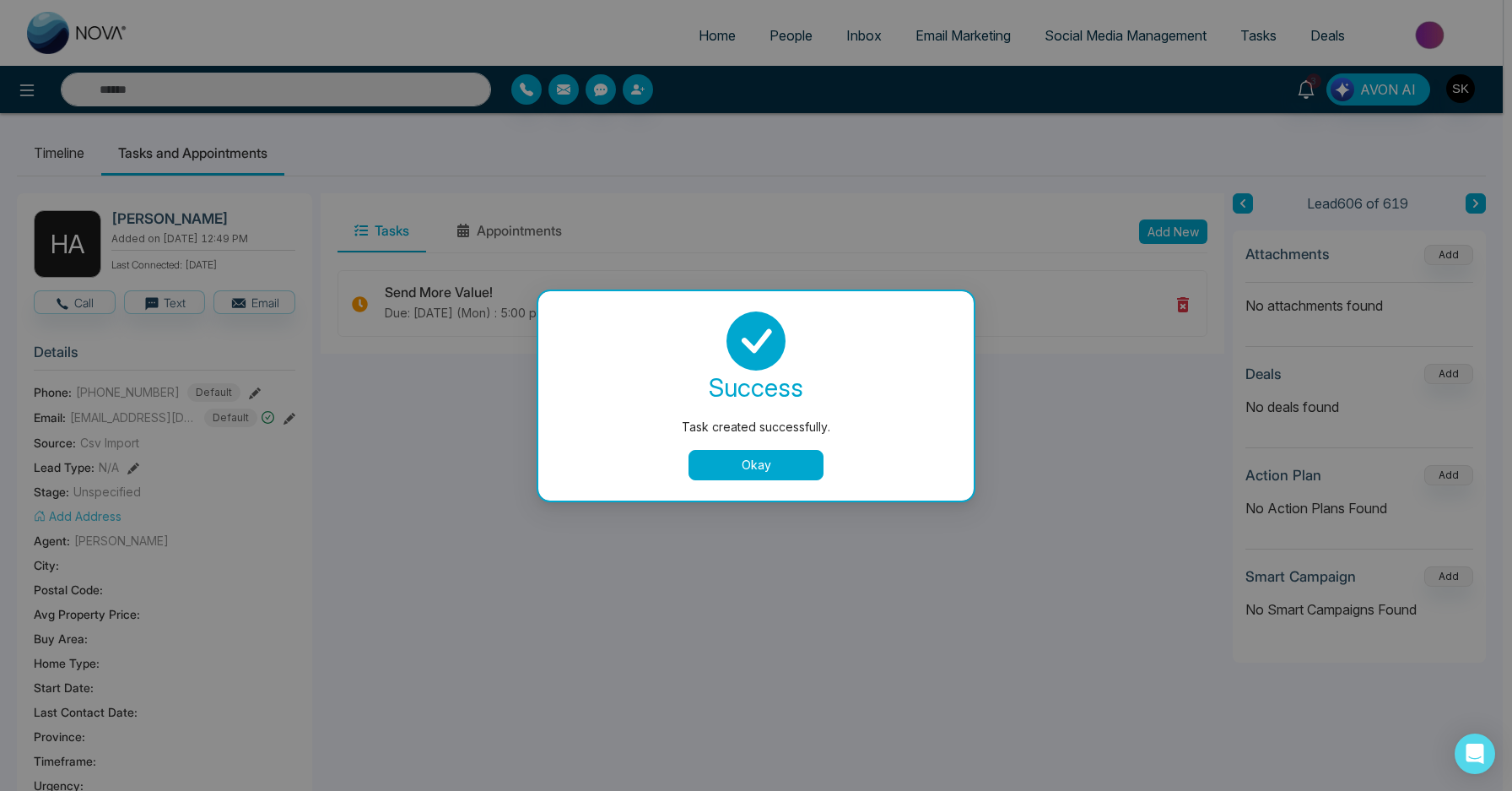
click at [780, 460] on button "Okay" at bounding box center [756, 464] width 135 height 30
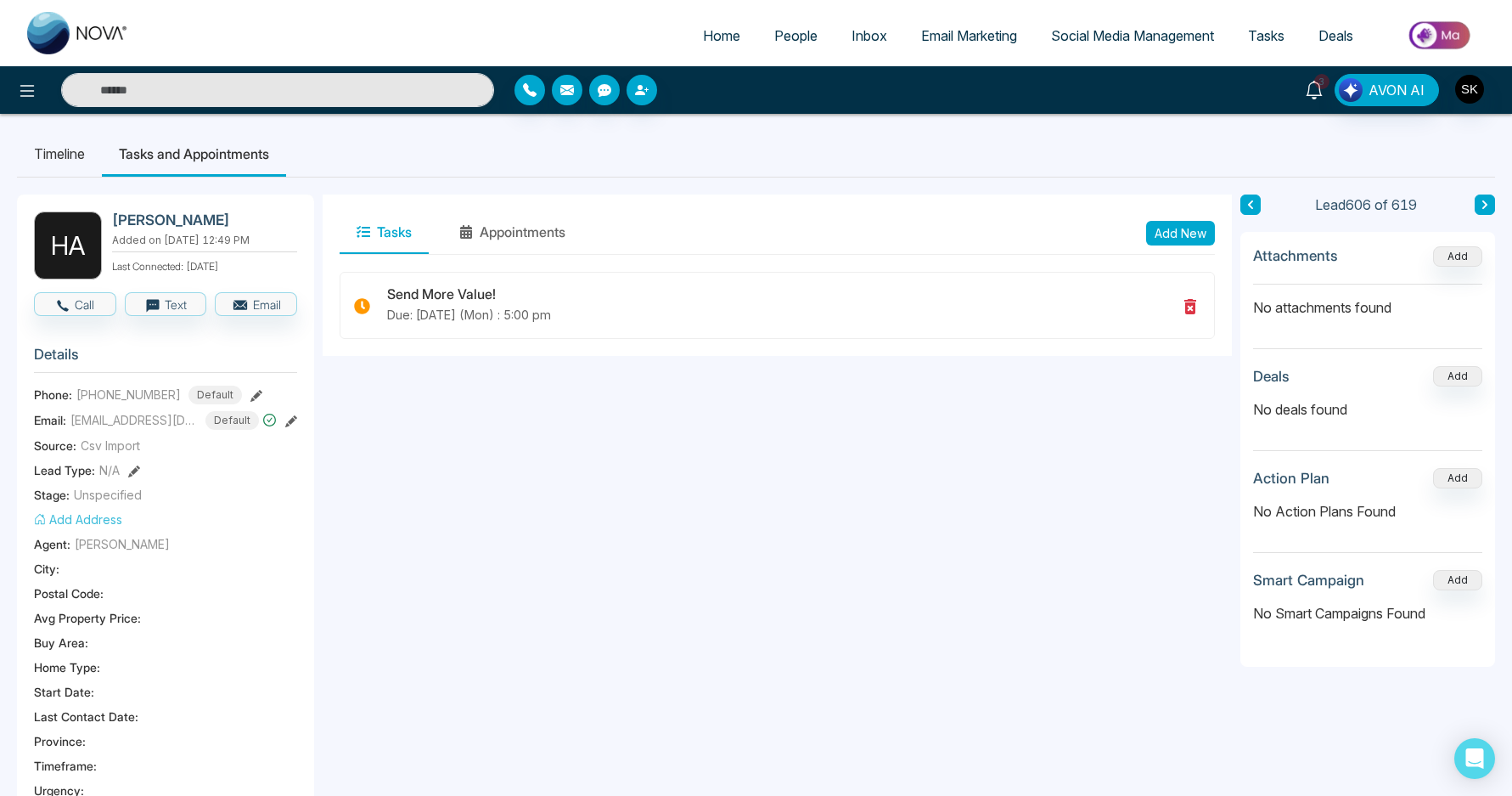
click at [1305, 90] on link "3" at bounding box center [1314, 88] width 41 height 29
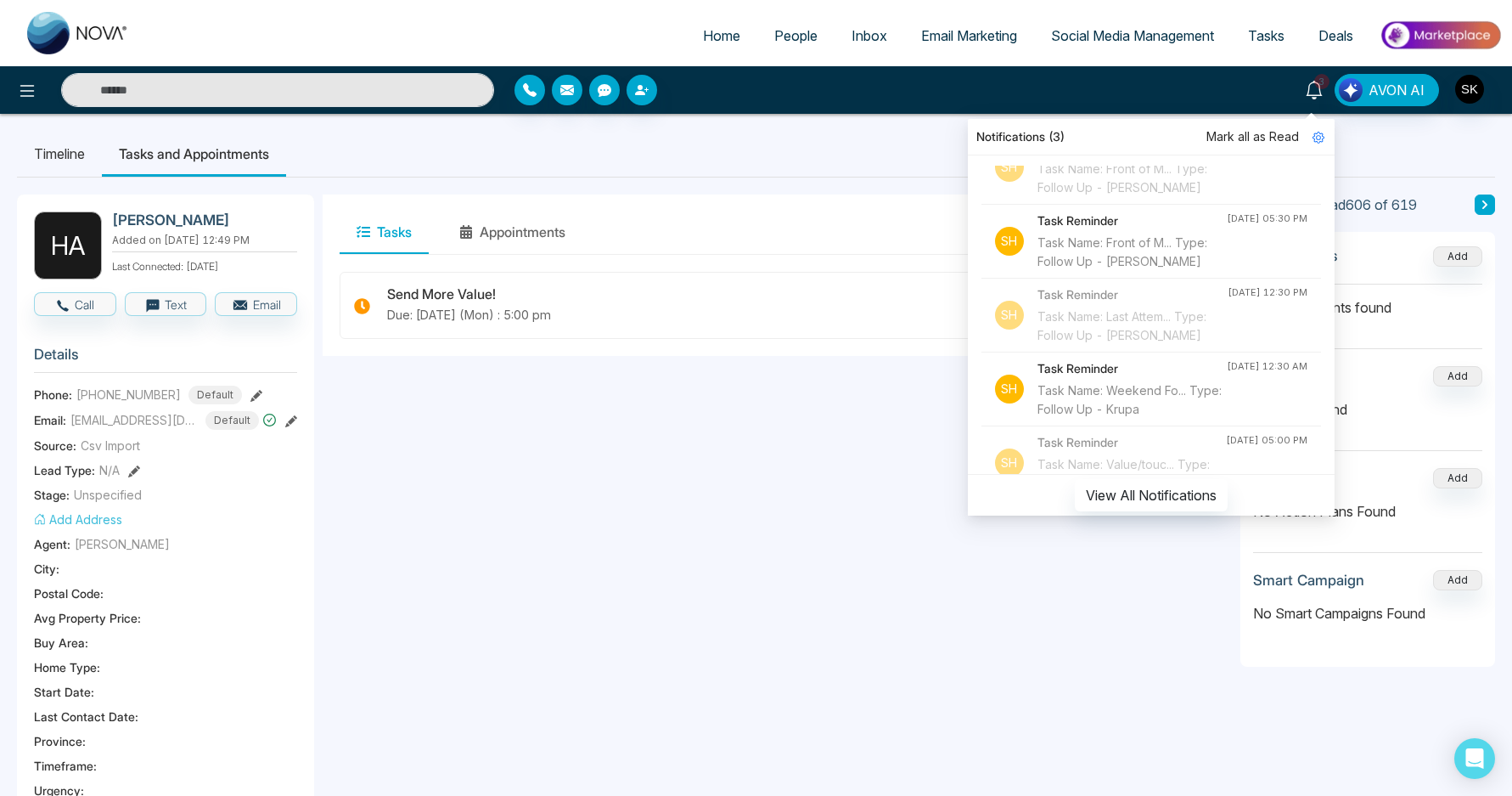
scroll to position [168, 0]
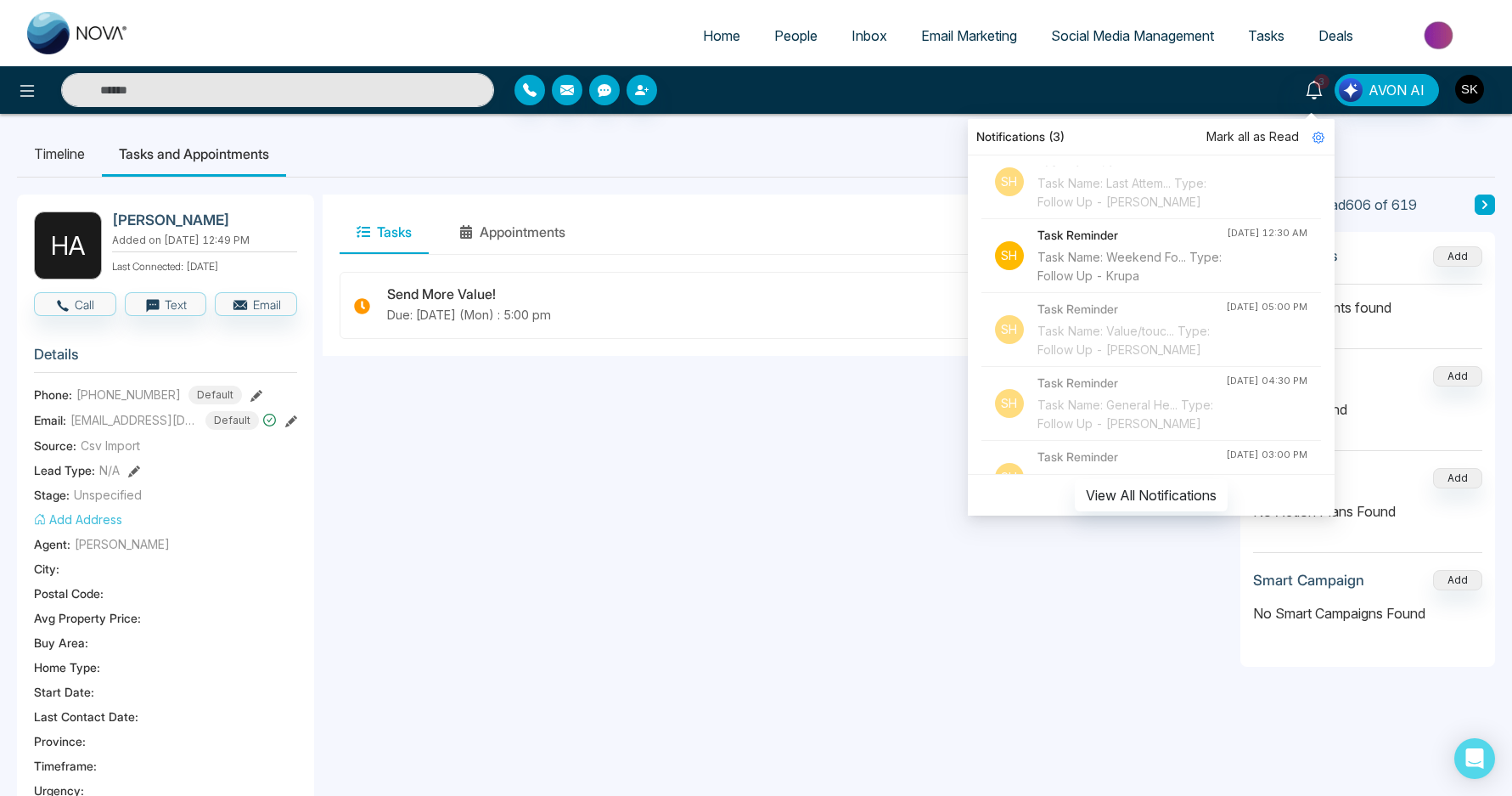
click at [832, 197] on div "Tasks Appointments Add New" at bounding box center [777, 233] width 909 height 77
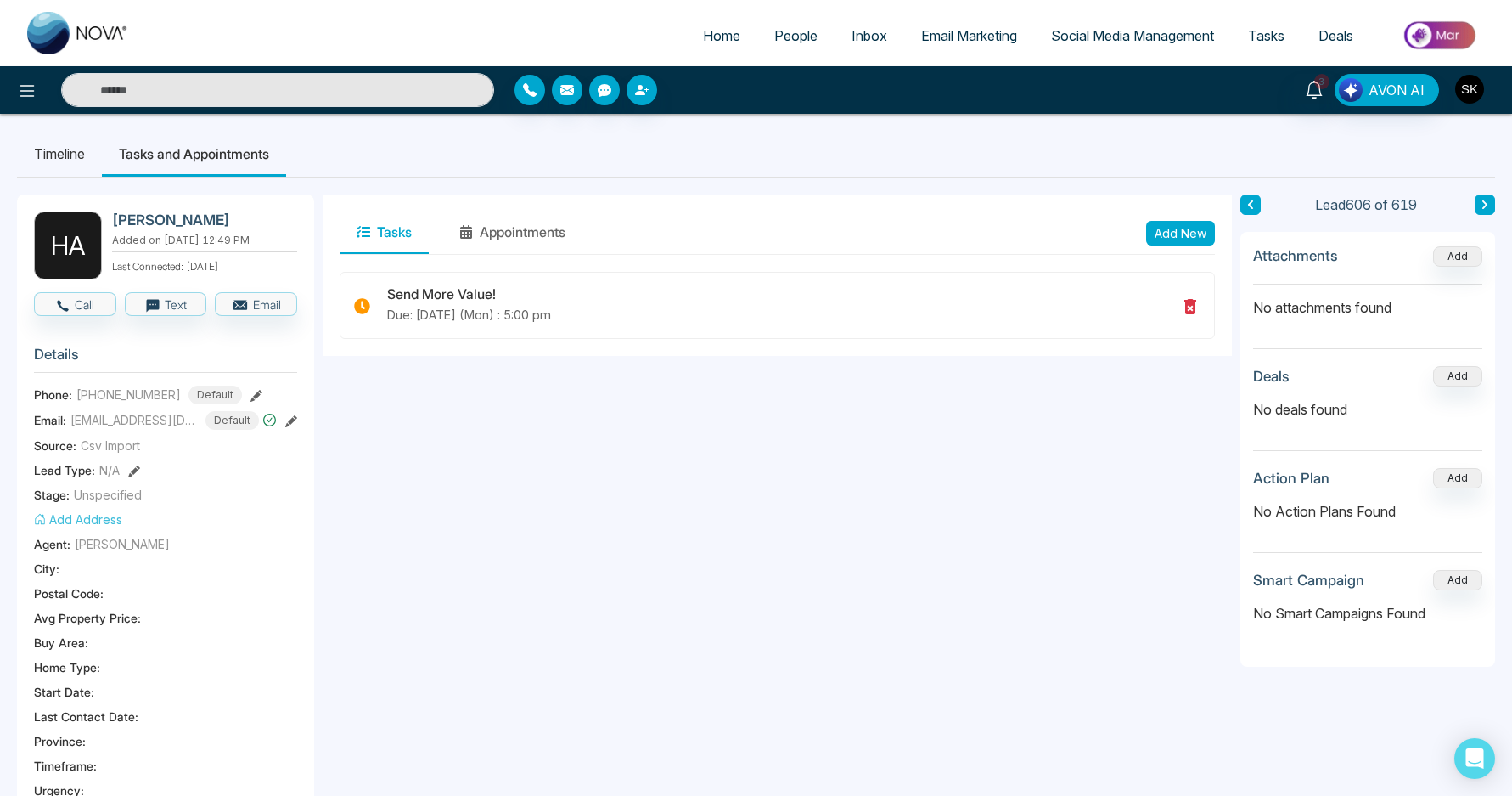
click at [1477, 99] on img "button" at bounding box center [1470, 89] width 29 height 29
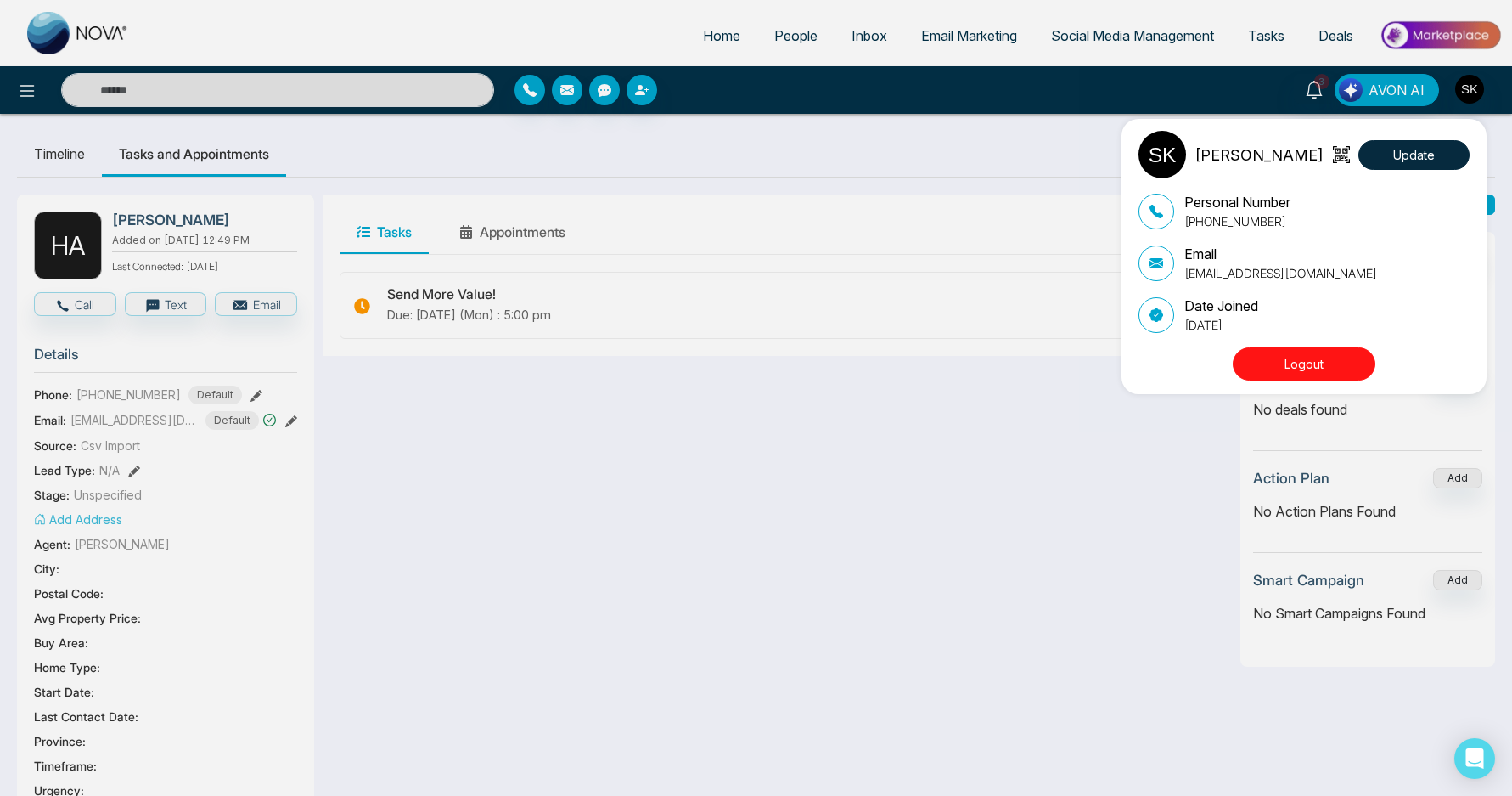
click at [1332, 359] on button "Logout" at bounding box center [1303, 364] width 143 height 33
